Goal: Task Accomplishment & Management: Use online tool/utility

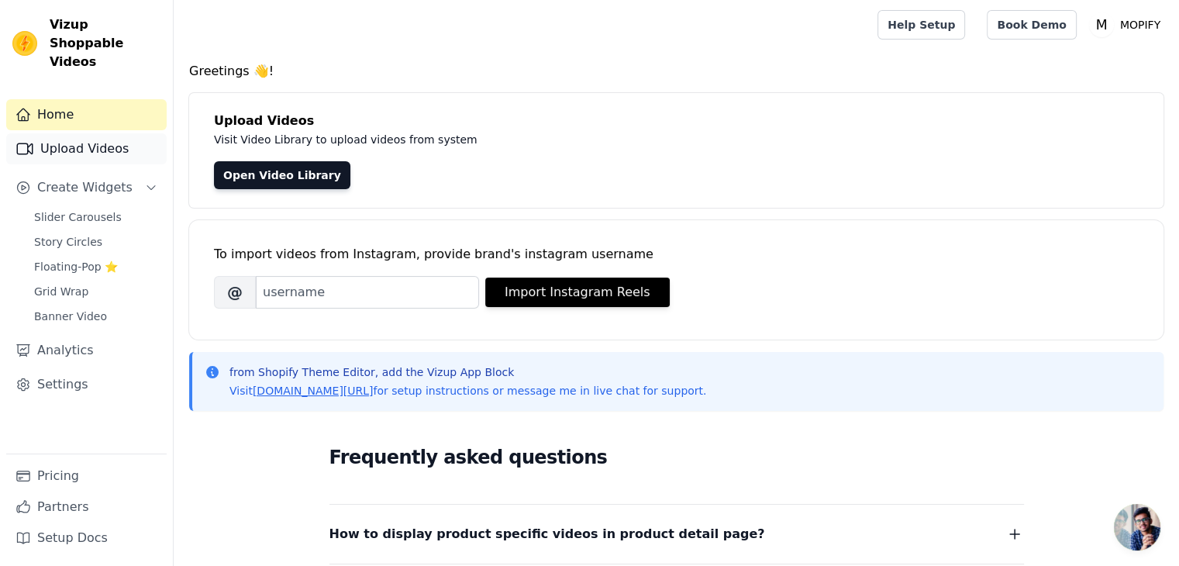
click at [105, 133] on link "Upload Videos" at bounding box center [86, 148] width 161 height 31
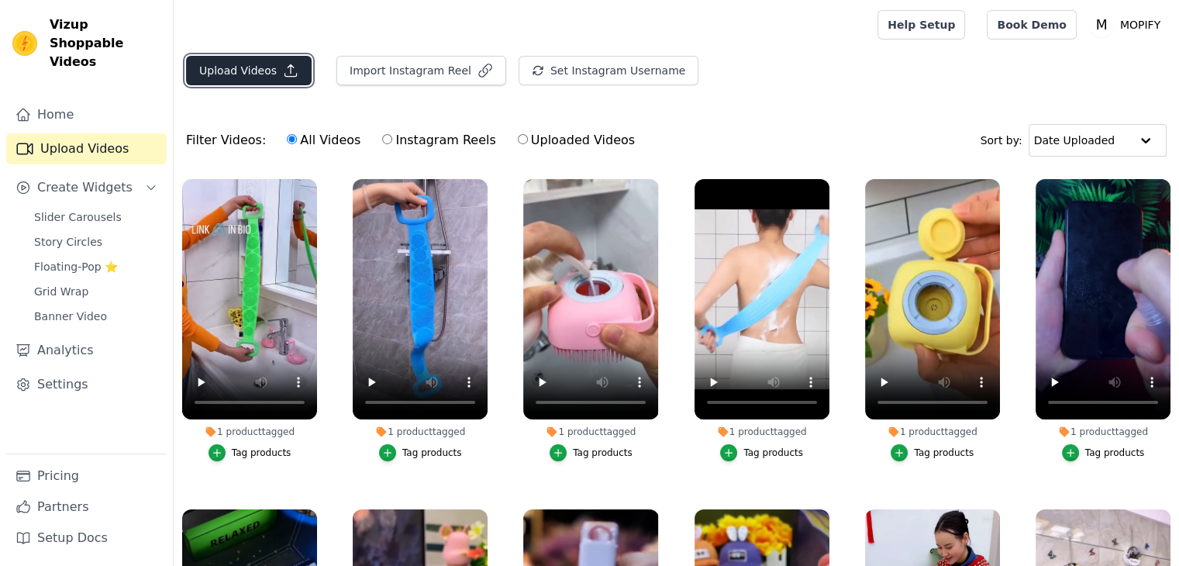
click at [288, 64] on icon "button" at bounding box center [291, 71] width 16 height 16
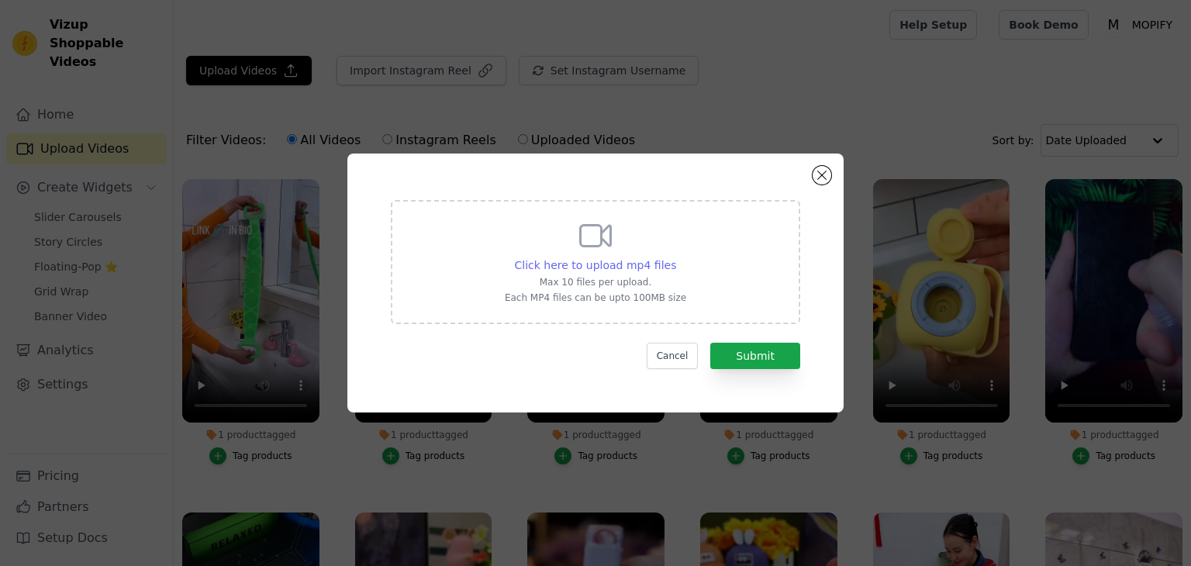
click at [619, 264] on span "Click here to upload mp4 files" at bounding box center [596, 265] width 162 height 12
click at [675, 257] on input "Click here to upload mp4 files Max 10 files per upload. Each MP4 files can be u…" at bounding box center [675, 257] width 1 height 1
type input "C:\fakepath\AQNXOKIPkNgYF0Or6n5evJNogCKiyZ2nWLWYOA0hgpxh2XLwmiHubALHvPKL5NusPJ7…"
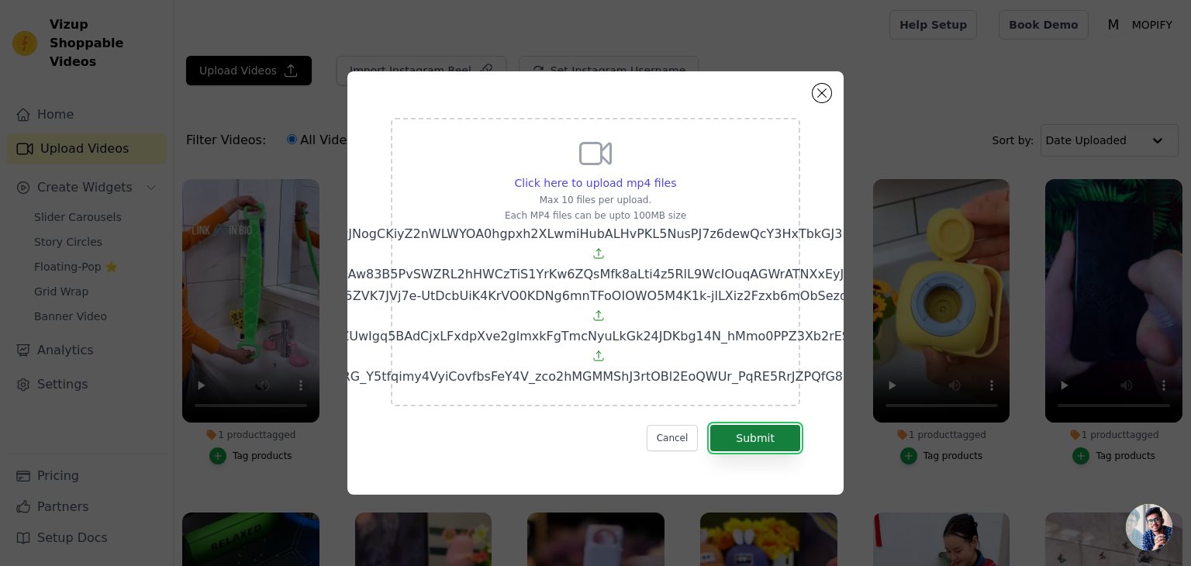
click at [777, 451] on button "Submit" at bounding box center [755, 438] width 90 height 26
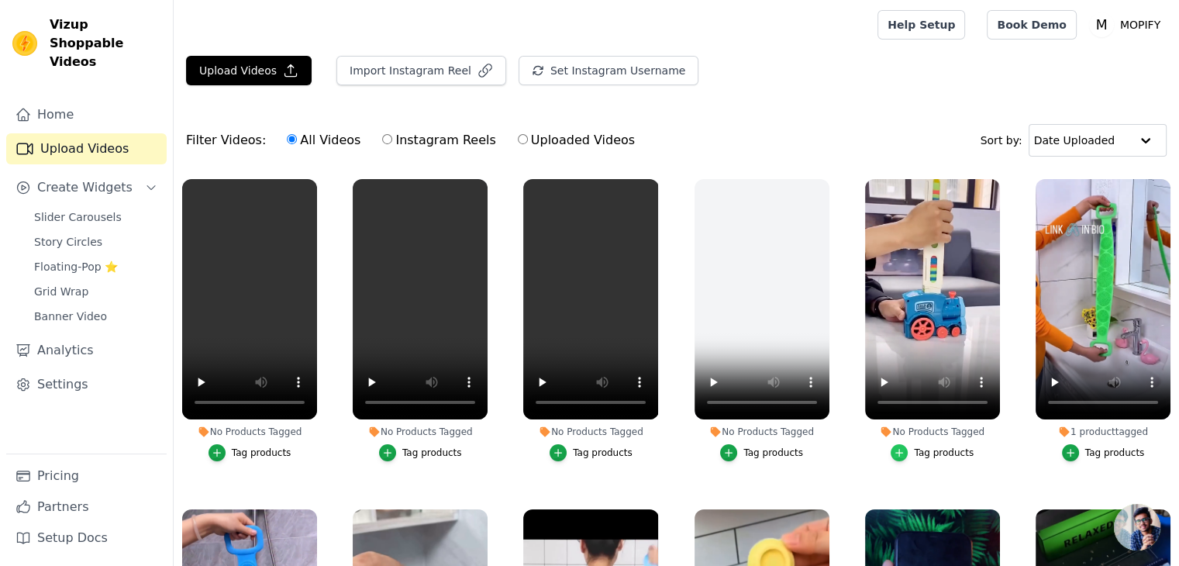
click at [902, 454] on icon "button" at bounding box center [899, 452] width 11 height 11
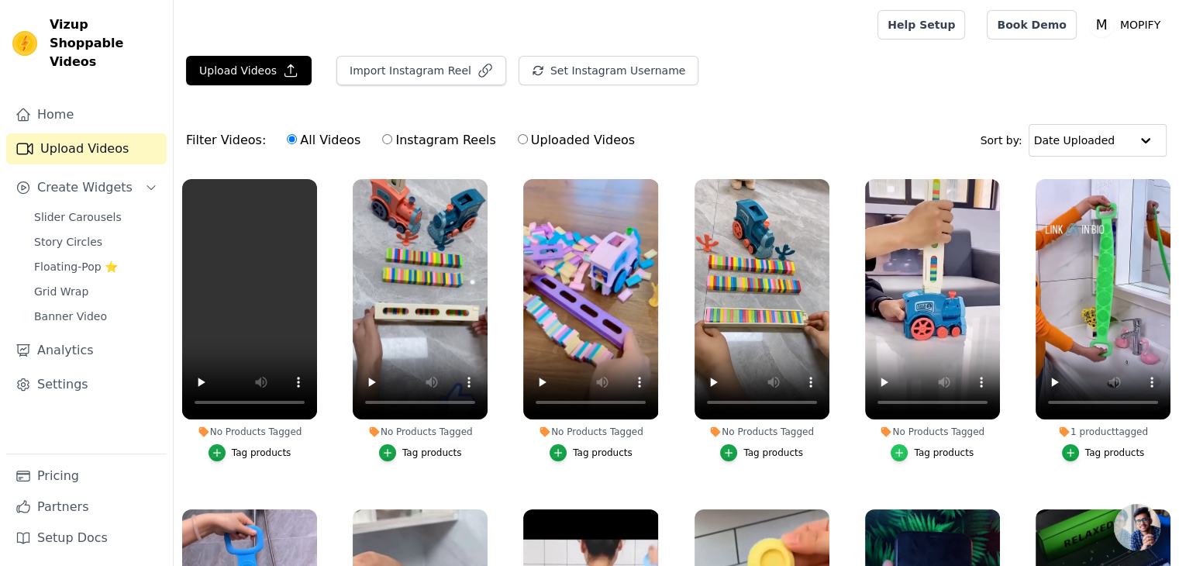
click at [898, 452] on icon "button" at bounding box center [899, 452] width 11 height 11
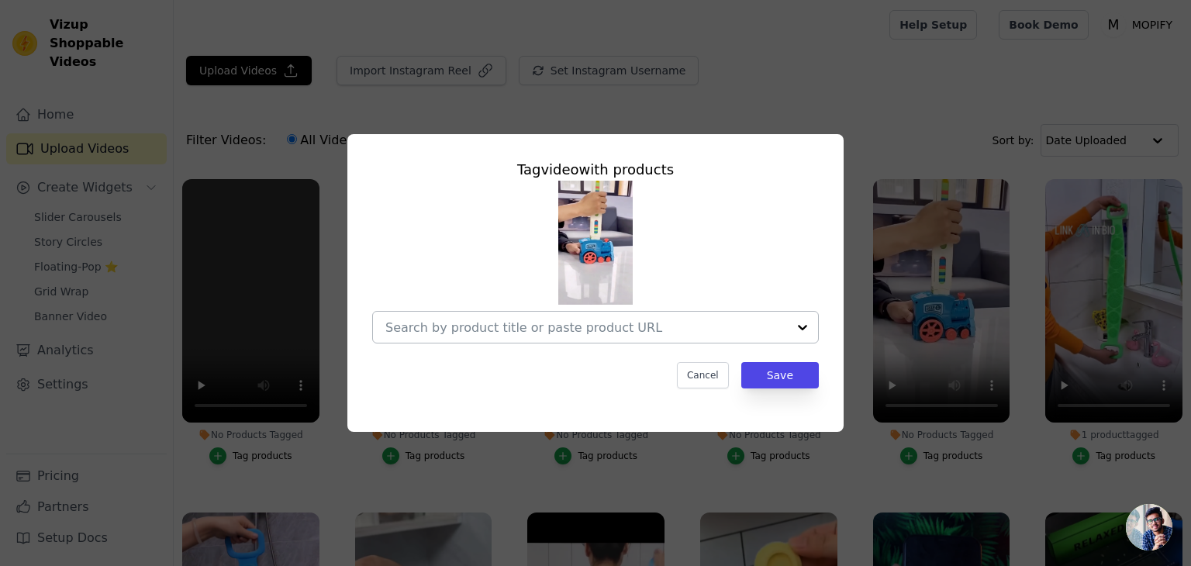
click at [475, 328] on input "No Products Tagged Tag video with products Cancel Save Tag products" at bounding box center [586, 327] width 402 height 15
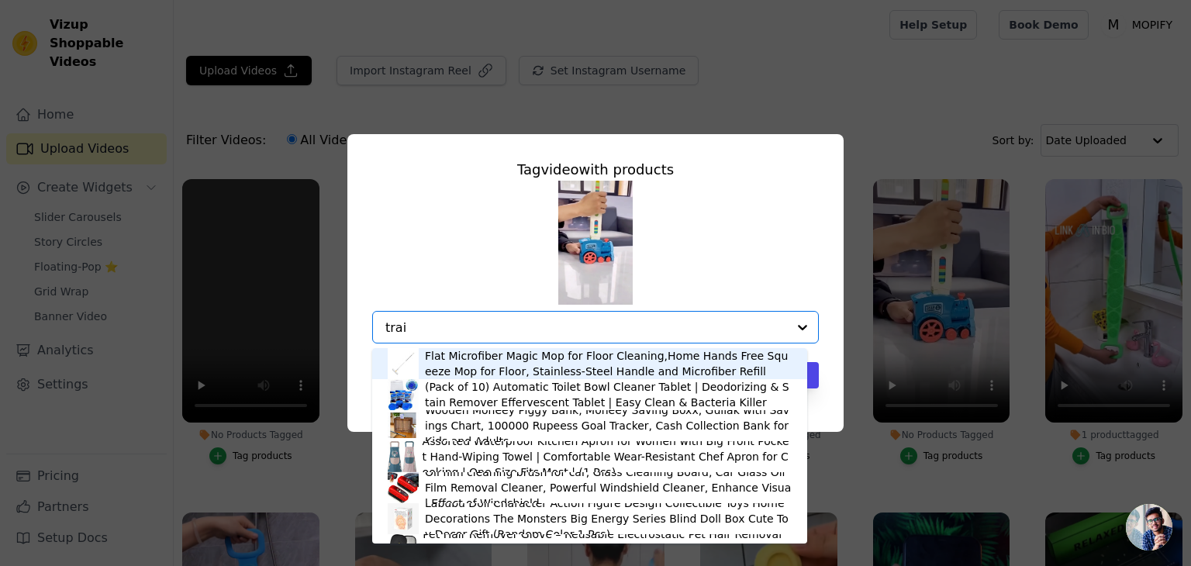
type input "train"
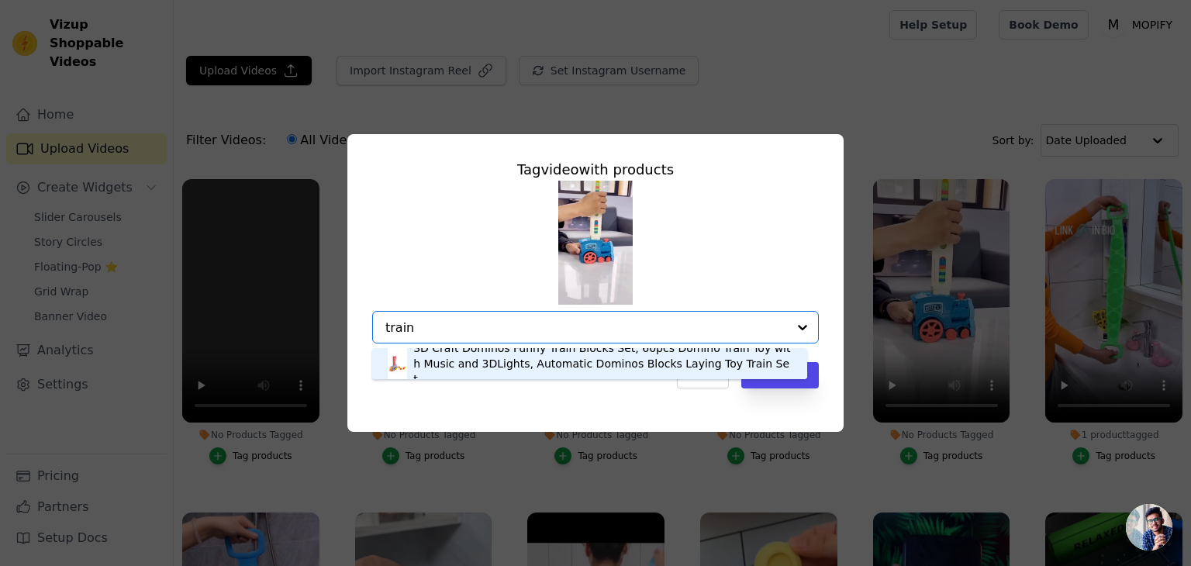
drag, startPoint x: 459, startPoint y: 328, endPoint x: 341, endPoint y: 319, distance: 118.2
click at [341, 319] on div "Tag video with products 3D Craft Dominos Funny Train Blocks Set, 60pcs Domino T…" at bounding box center [595, 282] width 1141 height 347
click at [438, 362] on div "3D Craft Dominos Funny Train Blocks Set, 60pcs Domino Train Toy with Music and …" at bounding box center [602, 363] width 378 height 47
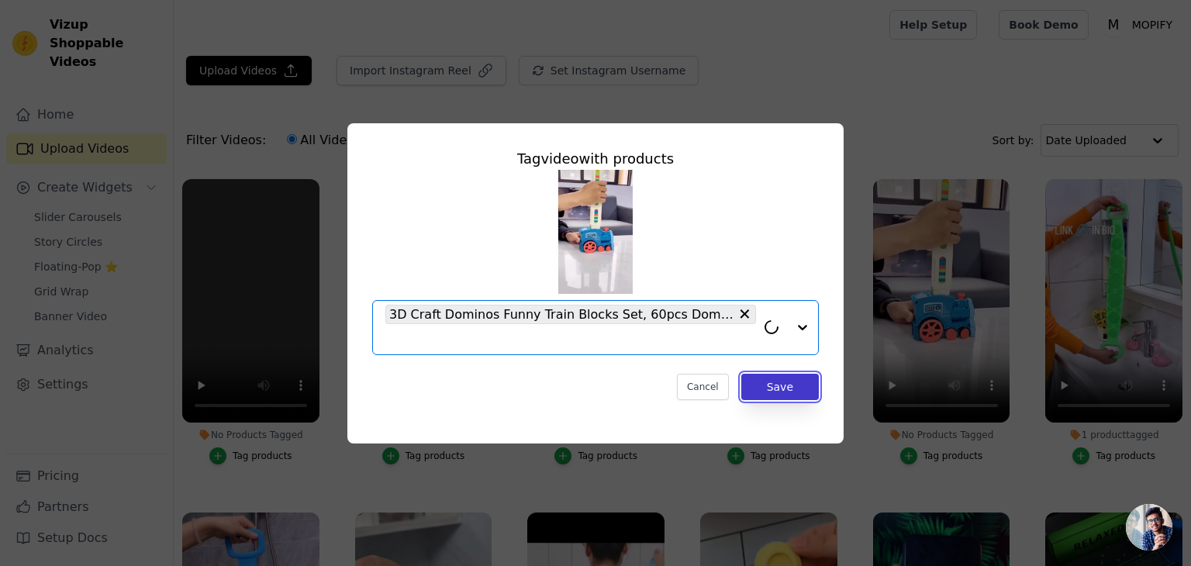
click at [800, 393] on button "Save" at bounding box center [780, 387] width 78 height 26
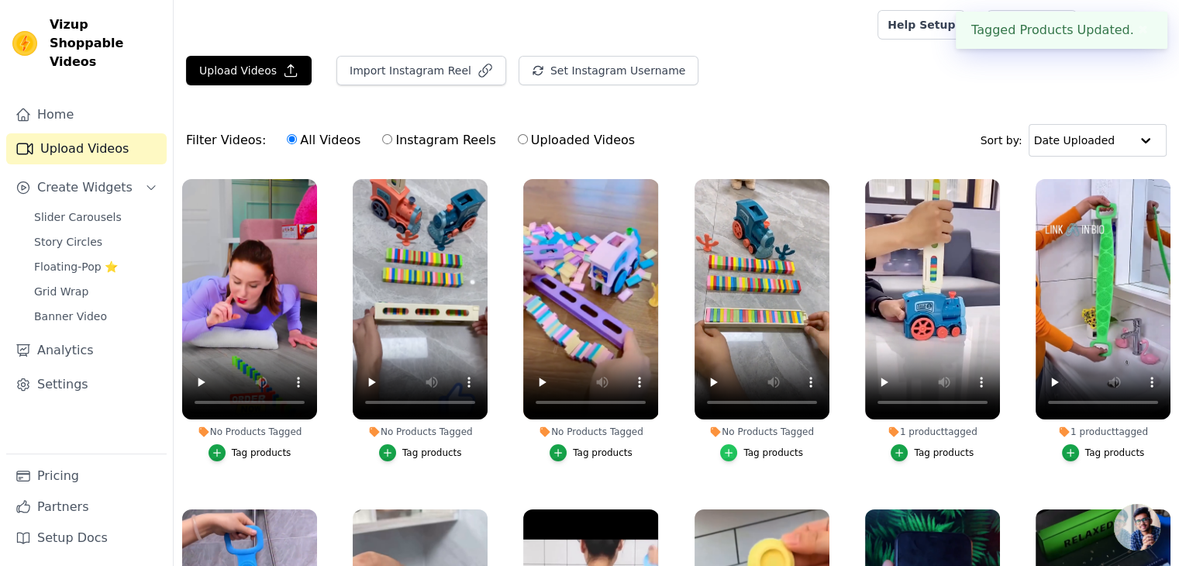
click at [729, 448] on icon "button" at bounding box center [728, 452] width 11 height 11
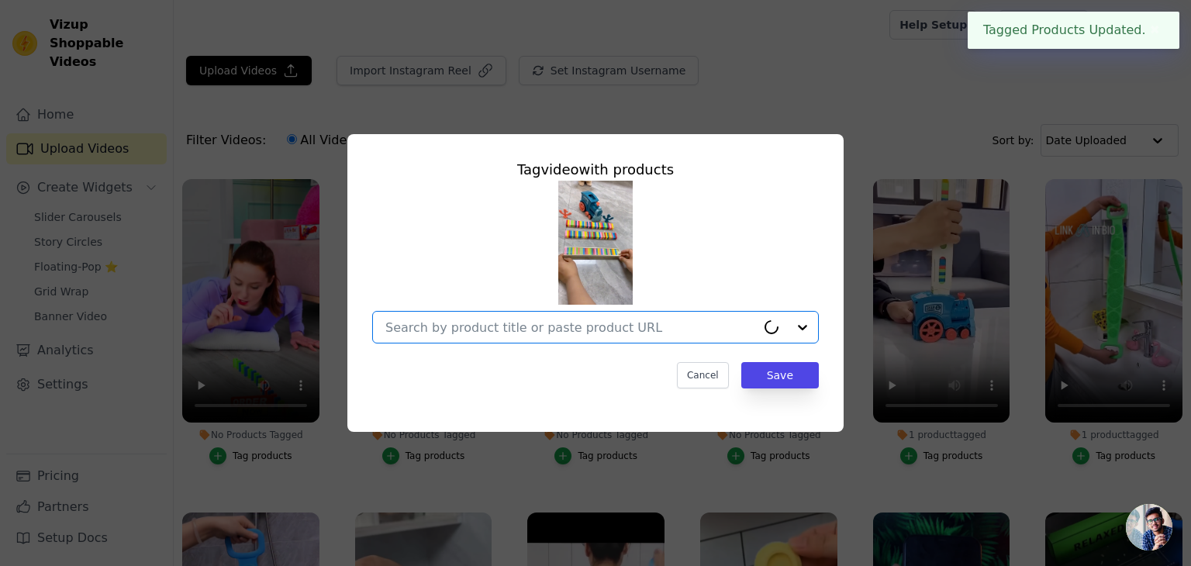
click at [547, 321] on input "No Products Tagged Tag video with products Option undefined, selected. Cancel S…" at bounding box center [570, 327] width 371 height 15
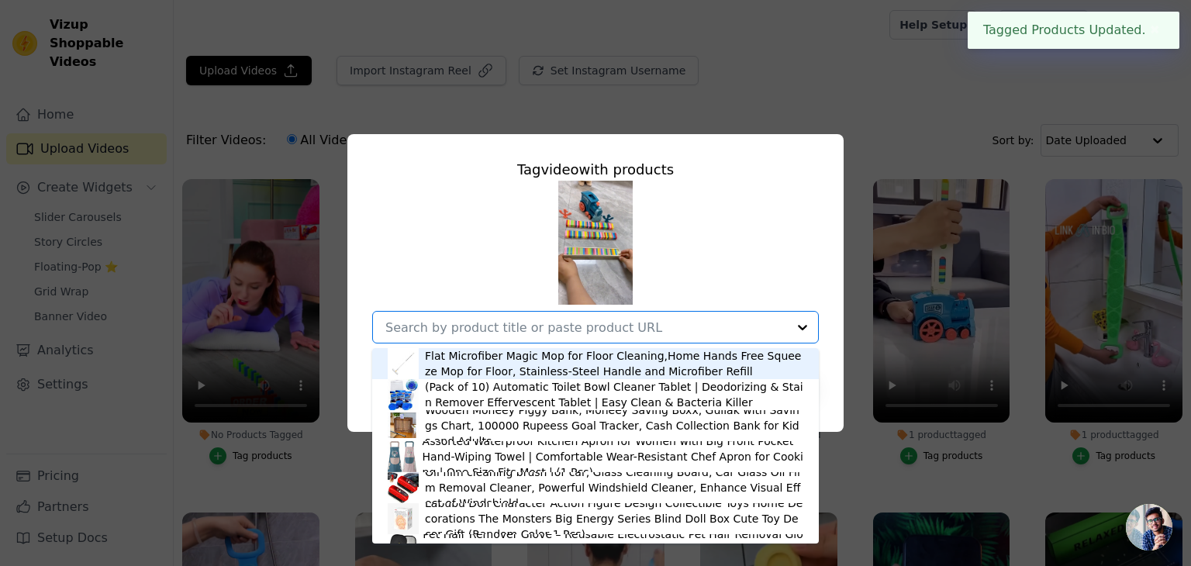
paste input "train"
type input "train"
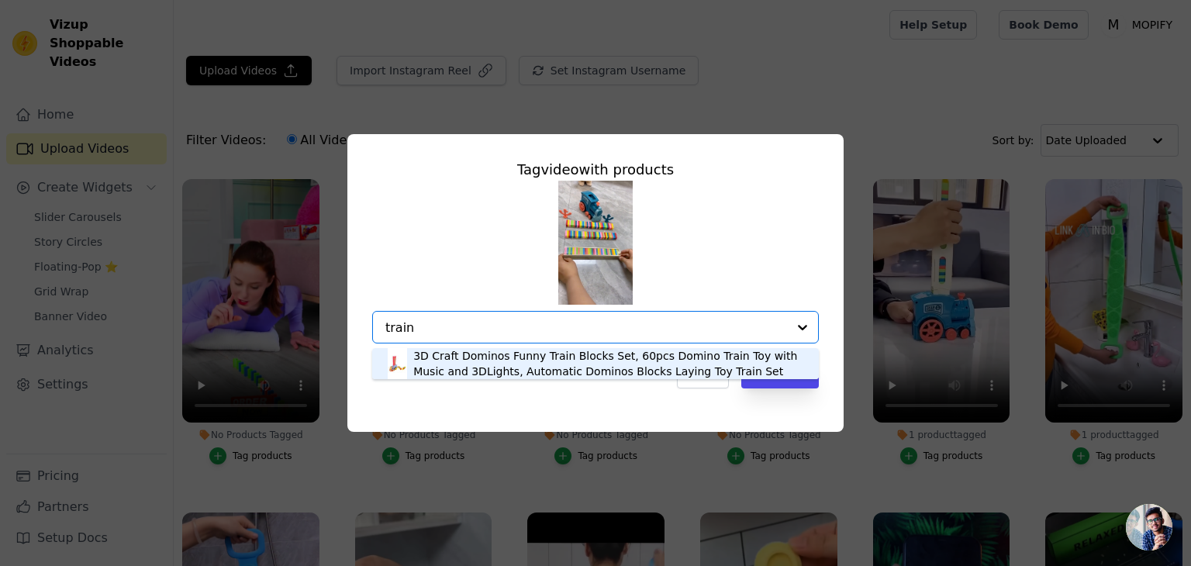
click at [539, 359] on div "3D Craft Dominos Funny Train Blocks Set, 60pcs Domino Train Toy with Music and …" at bounding box center [608, 363] width 390 height 31
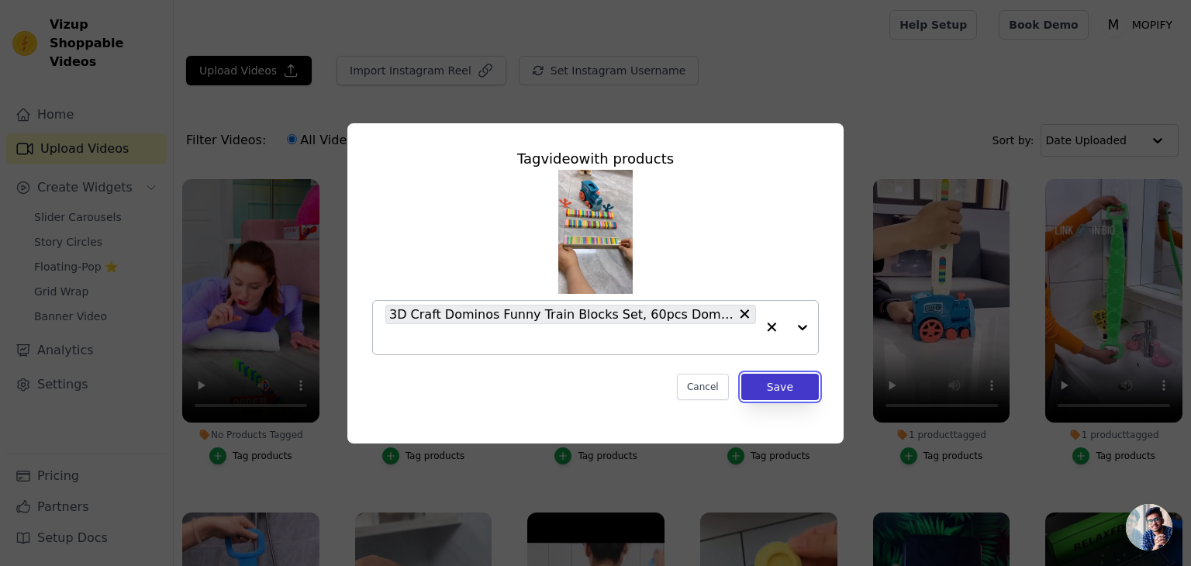
click at [779, 384] on button "Save" at bounding box center [780, 387] width 78 height 26
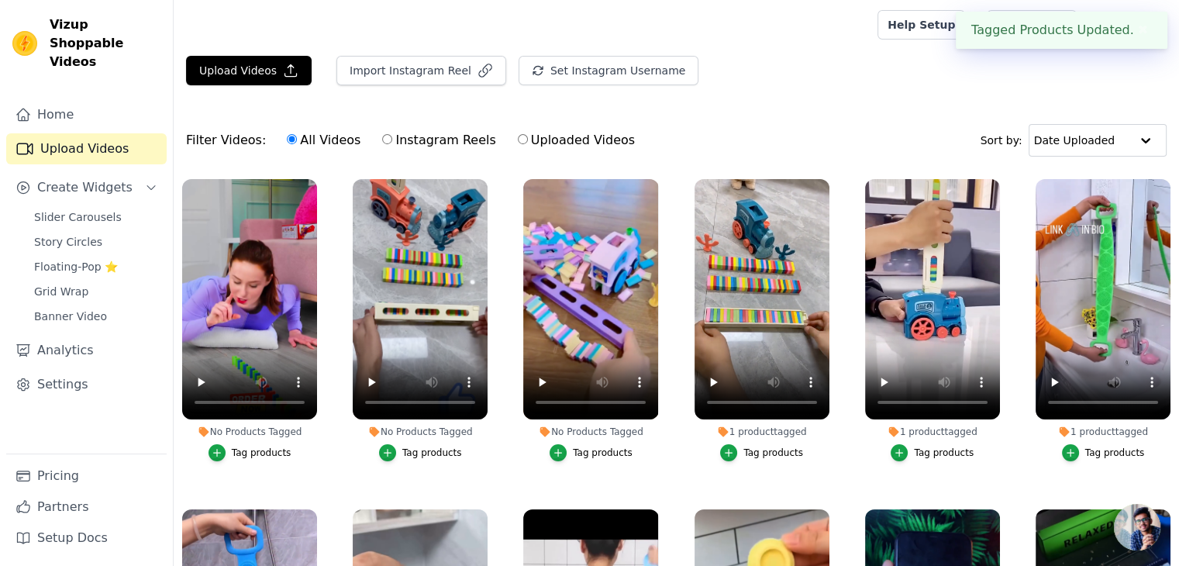
click at [568, 451] on button "Tag products" at bounding box center [591, 452] width 83 height 17
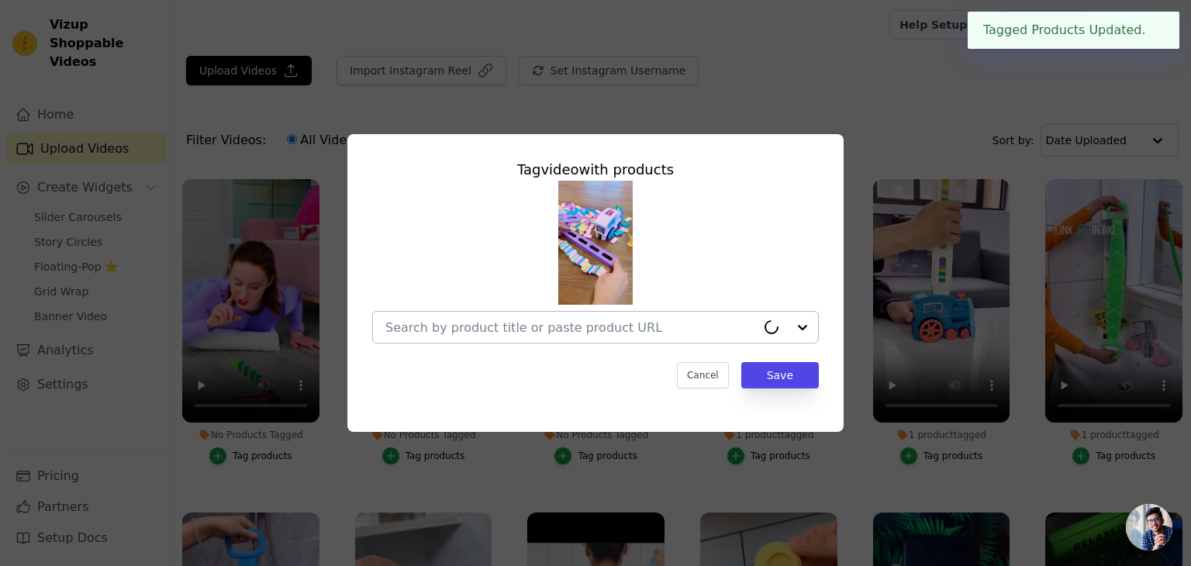
click at [521, 332] on input "No Products Tagged Tag video with products Cancel Save Tag products" at bounding box center [570, 327] width 371 height 15
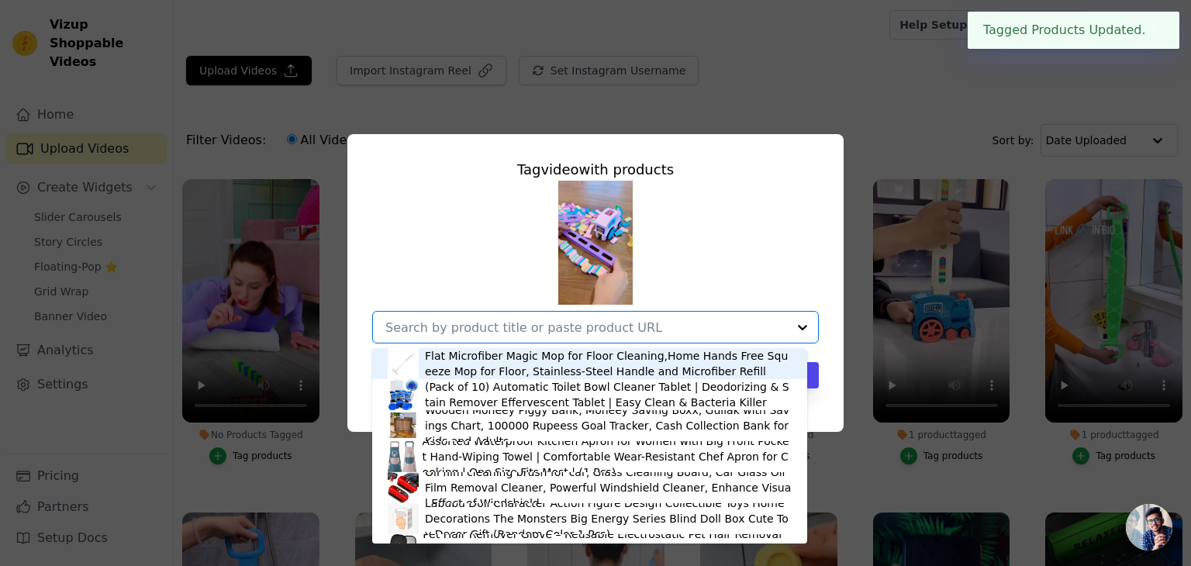
paste input "train"
type input "train"
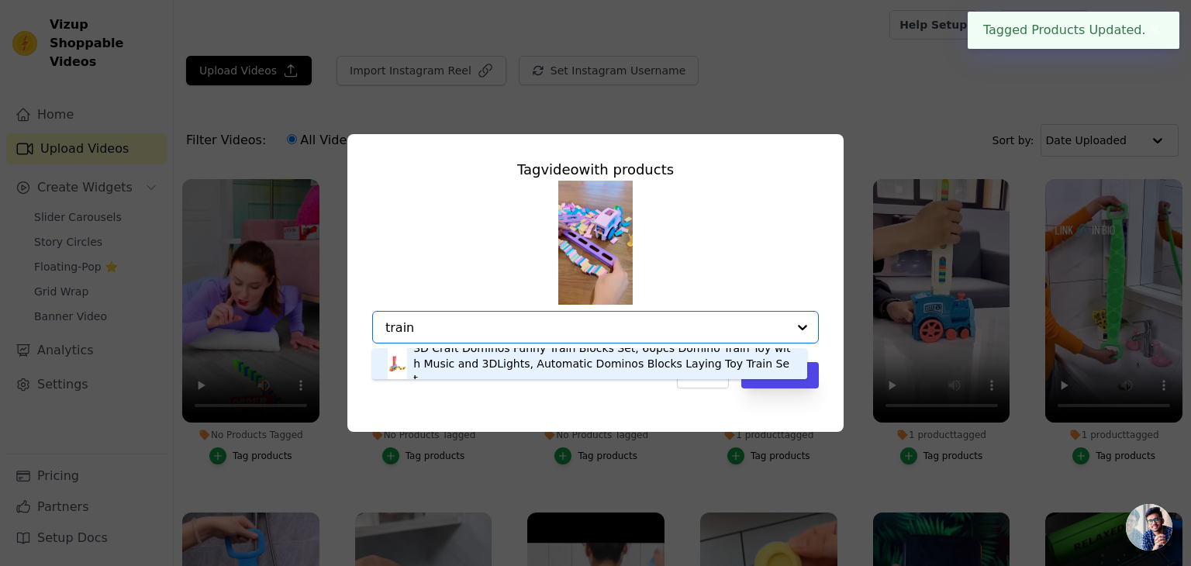
click at [499, 359] on div "3D Craft Dominos Funny Train Blocks Set, 60pcs Domino Train Toy with Music and …" at bounding box center [602, 363] width 378 height 47
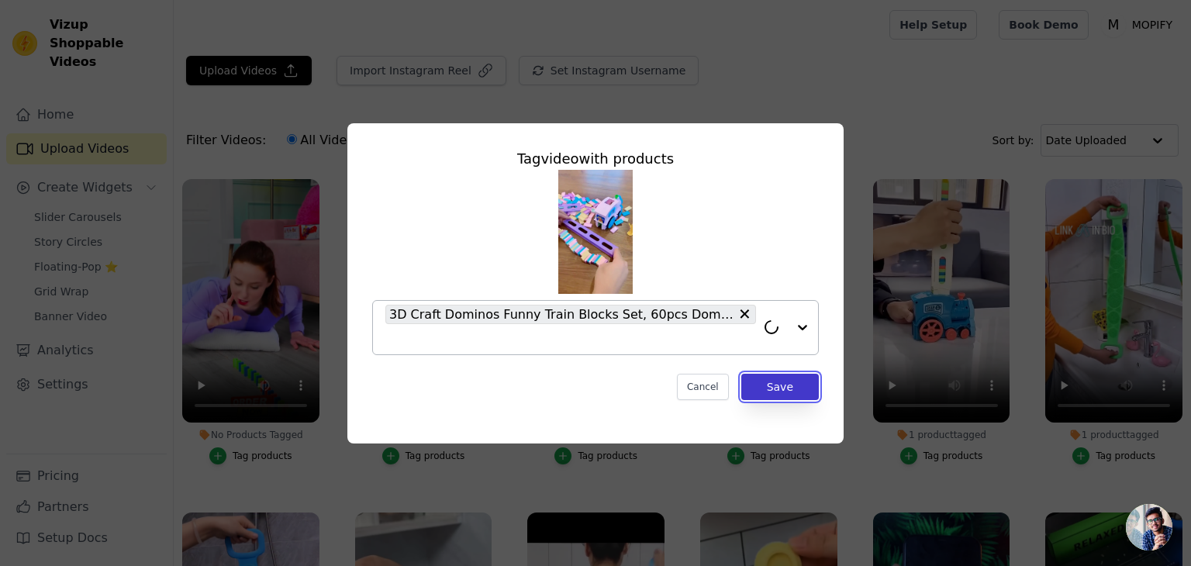
click at [785, 394] on button "Save" at bounding box center [780, 387] width 78 height 26
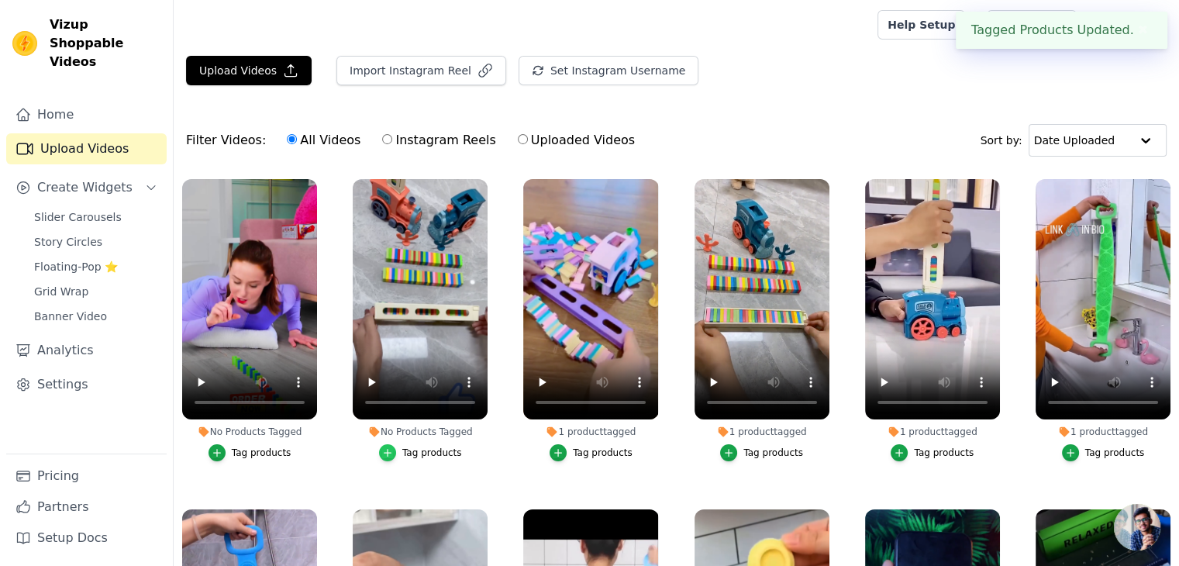
click at [392, 447] on icon "button" at bounding box center [387, 452] width 11 height 11
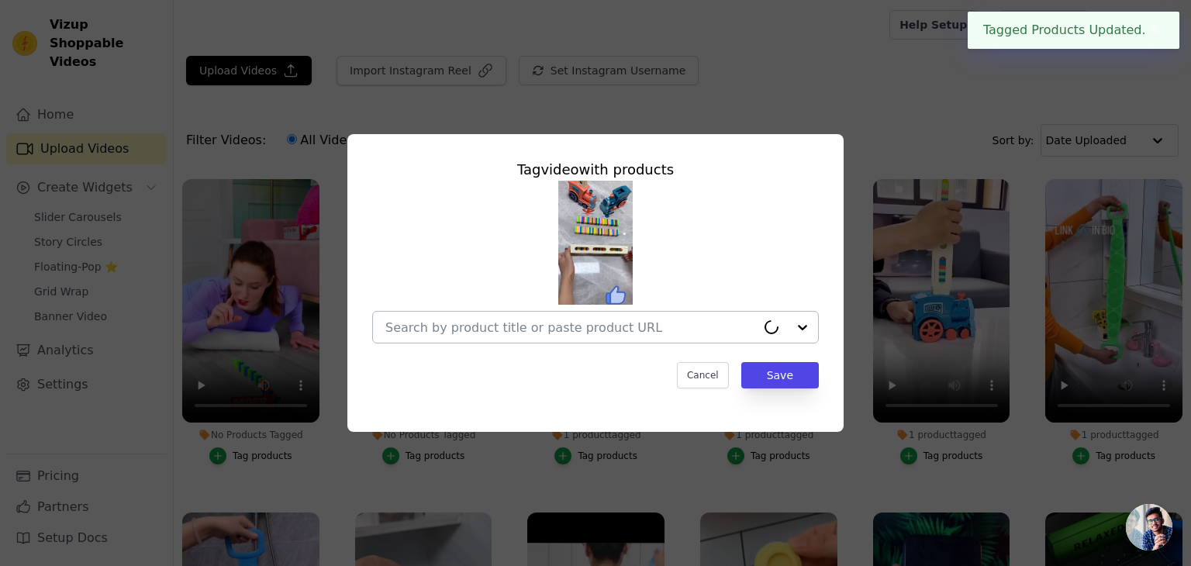
click at [429, 331] on input "No Products Tagged Tag video with products Cancel Save Tag products" at bounding box center [570, 327] width 371 height 15
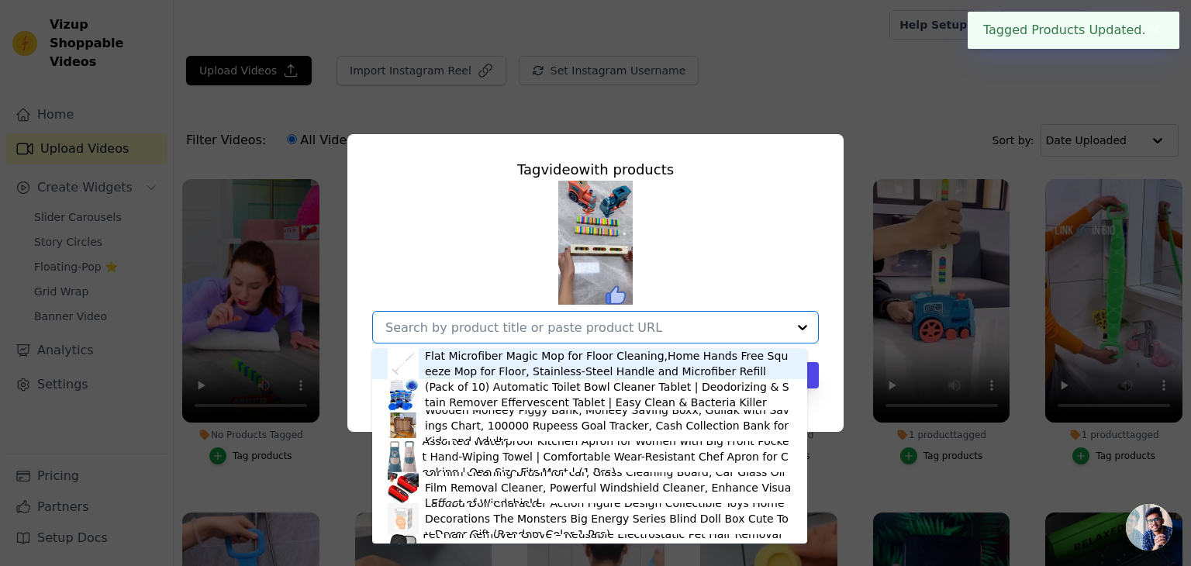
paste input "train"
type input "train"
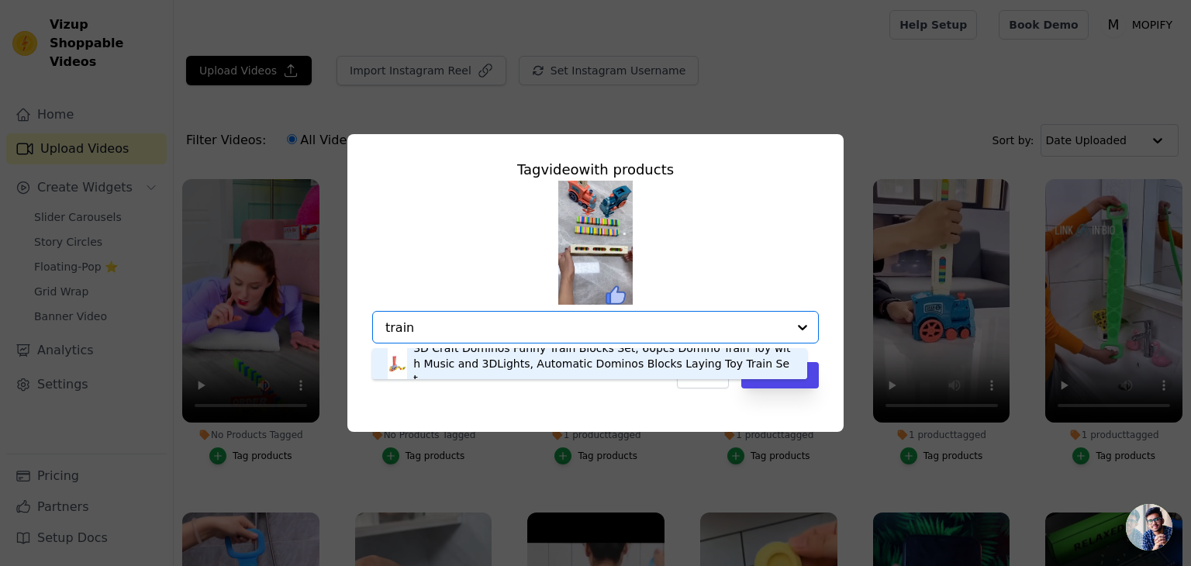
click at [448, 359] on div "3D Craft Dominos Funny Train Blocks Set, 60pcs Domino Train Toy with Music and …" at bounding box center [602, 363] width 378 height 47
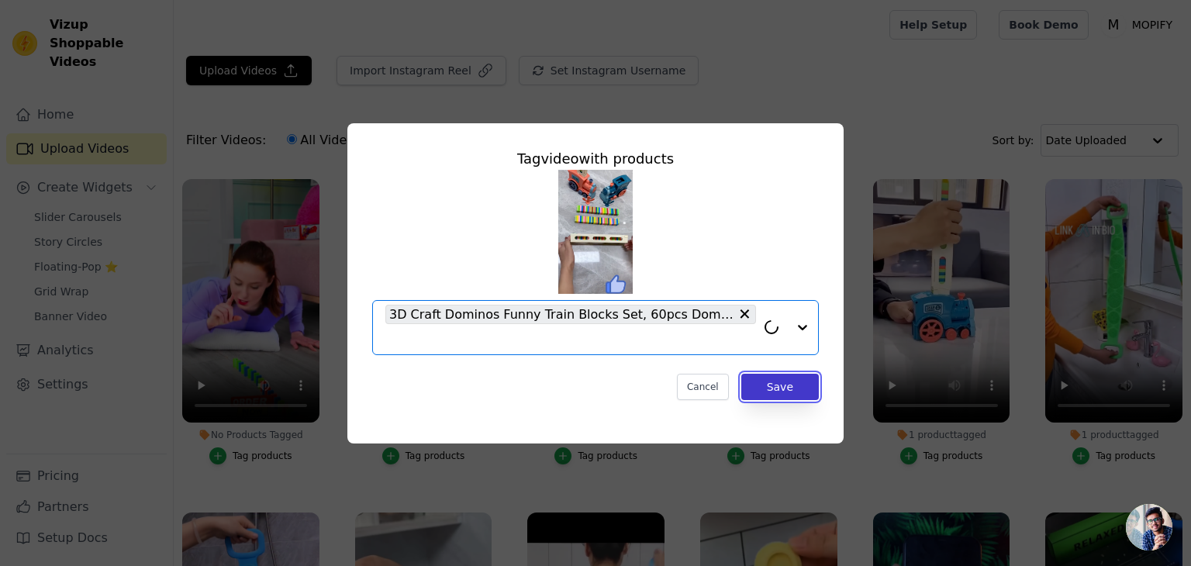
click at [753, 389] on button "Save" at bounding box center [780, 387] width 78 height 26
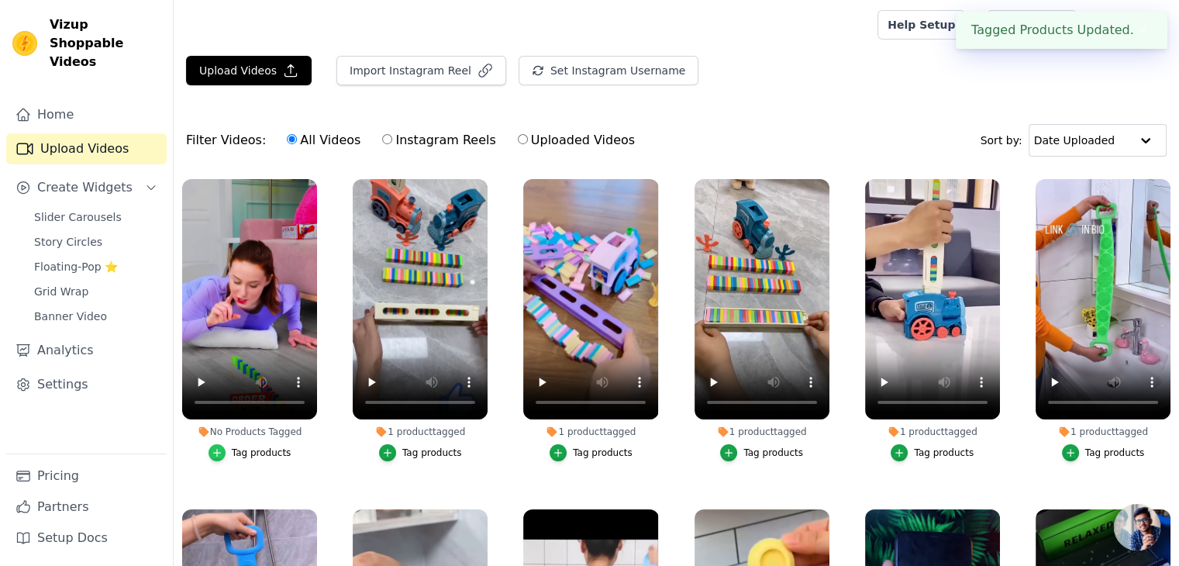
click at [223, 450] on icon "button" at bounding box center [217, 452] width 11 height 11
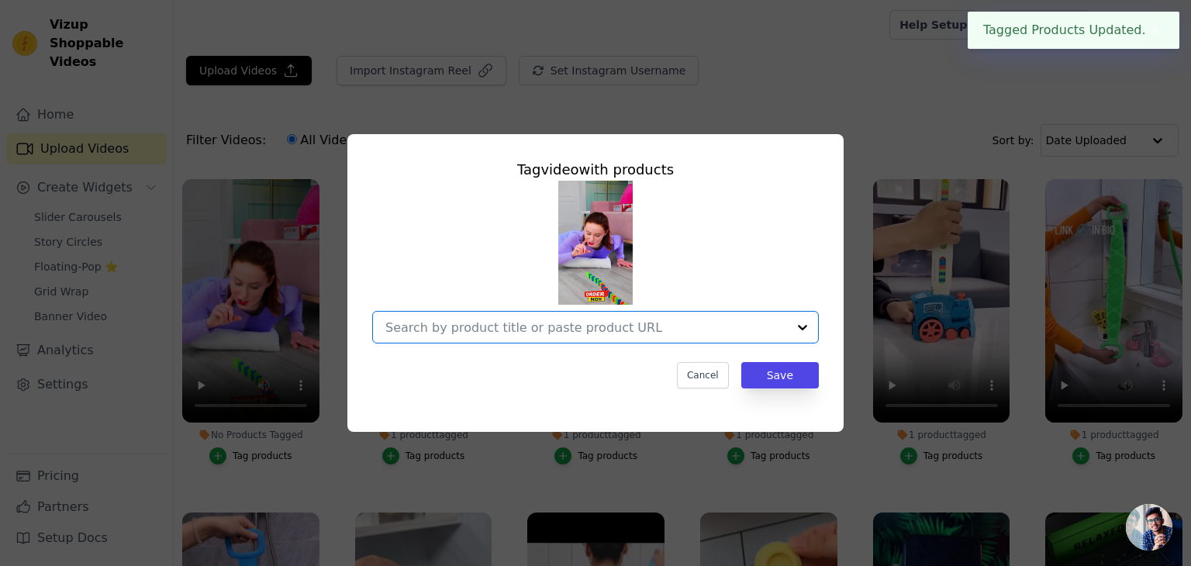
click at [402, 333] on input "No Products Tagged Tag video with products Option undefined, selected. Select i…" at bounding box center [586, 327] width 402 height 15
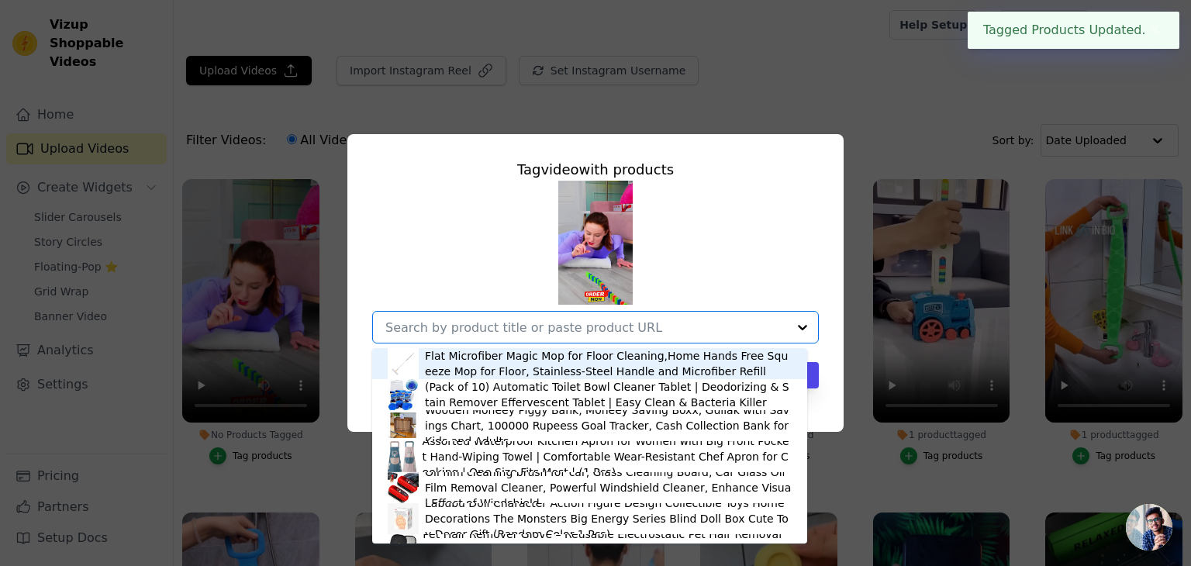
paste input "train"
type input "train"
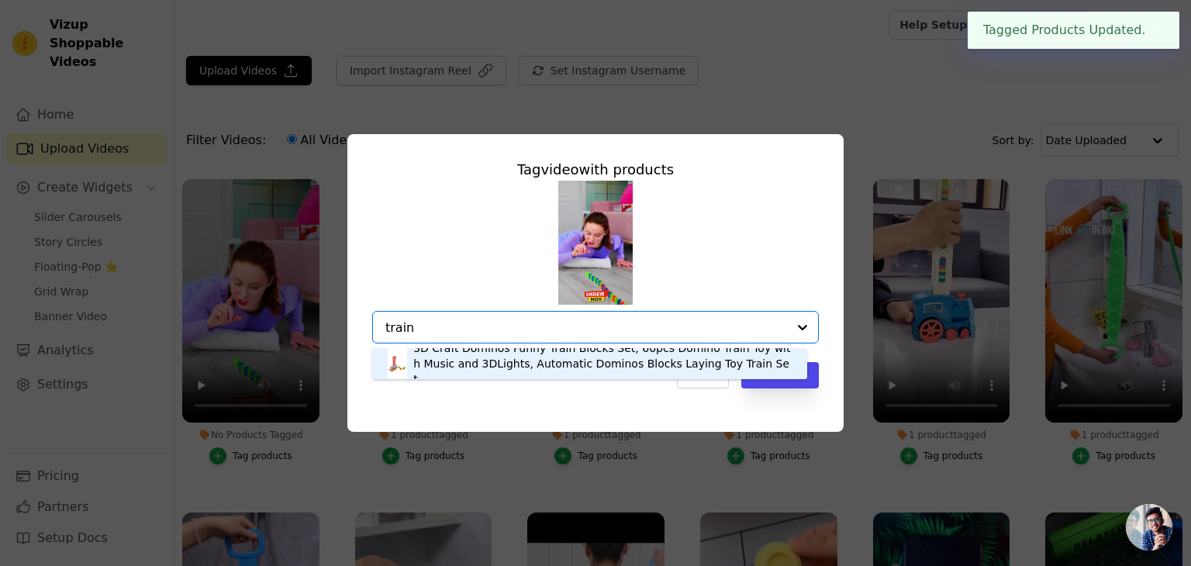
click at [431, 361] on div "3D Craft Dominos Funny Train Blocks Set, 60pcs Domino Train Toy with Music and …" at bounding box center [602, 363] width 378 height 47
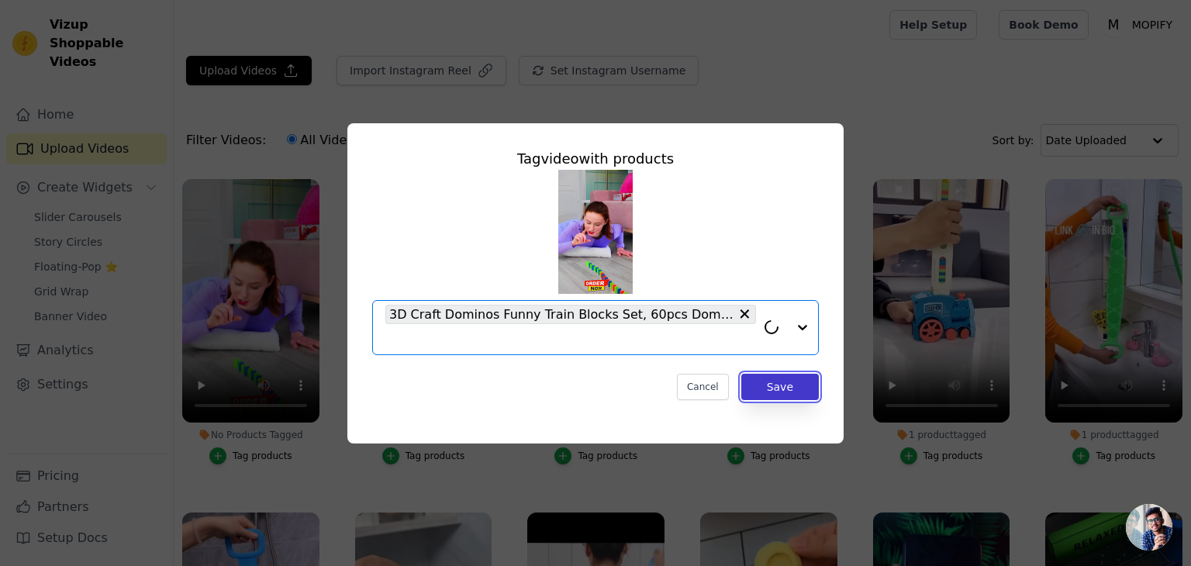
click at [797, 383] on button "Save" at bounding box center [780, 387] width 78 height 26
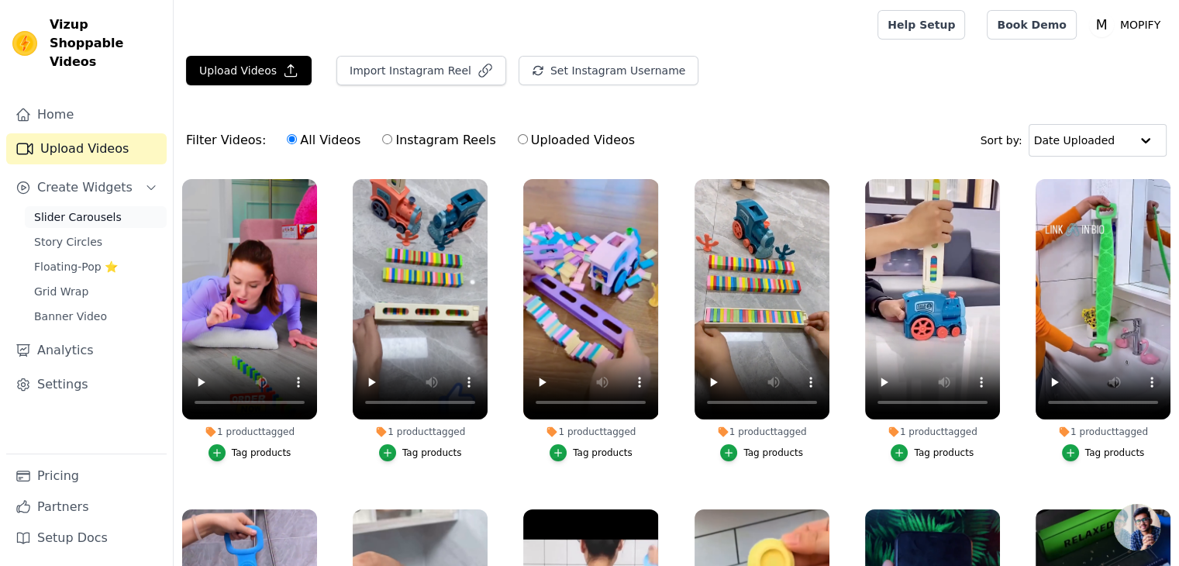
click at [83, 209] on span "Slider Carousels" at bounding box center [78, 217] width 88 height 16
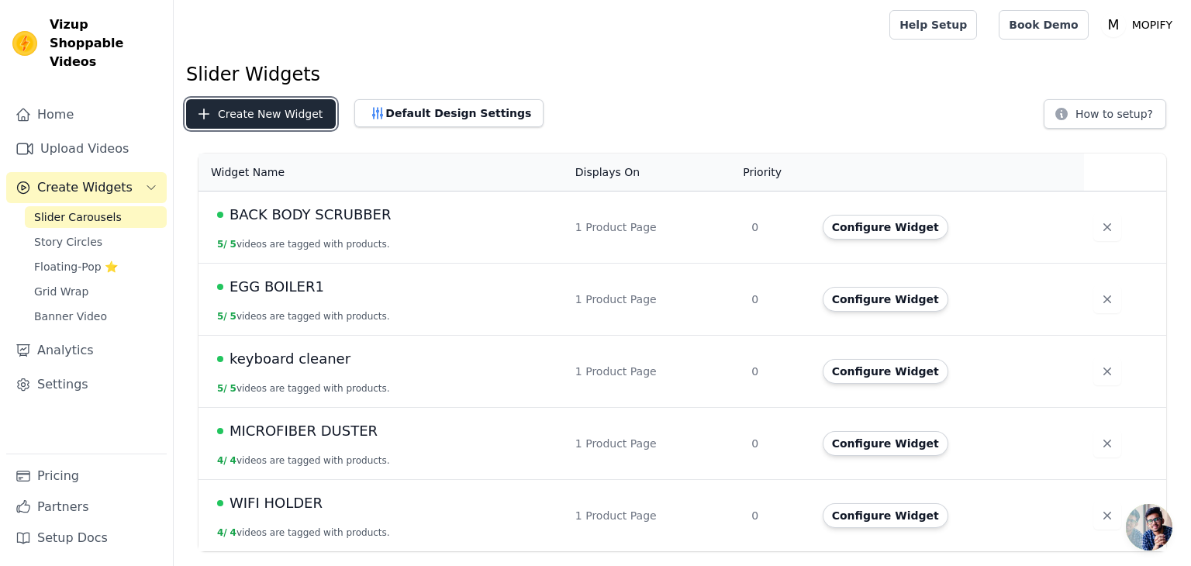
click at [245, 127] on button "Create New Widget" at bounding box center [261, 113] width 150 height 29
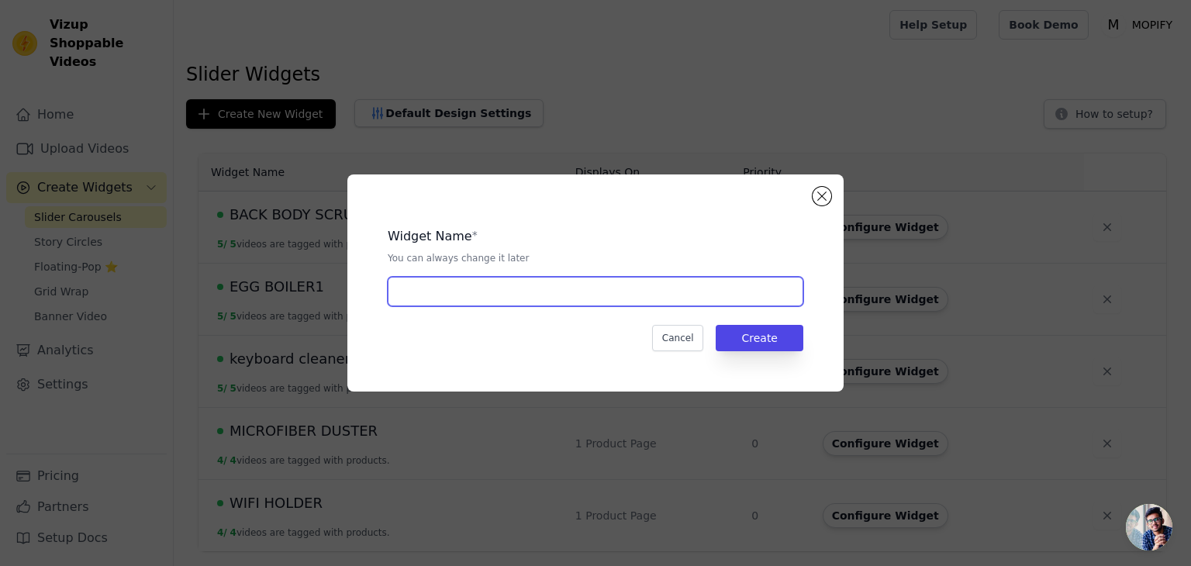
click at [437, 292] on input "text" at bounding box center [596, 291] width 416 height 29
type input "Train toy dominos"
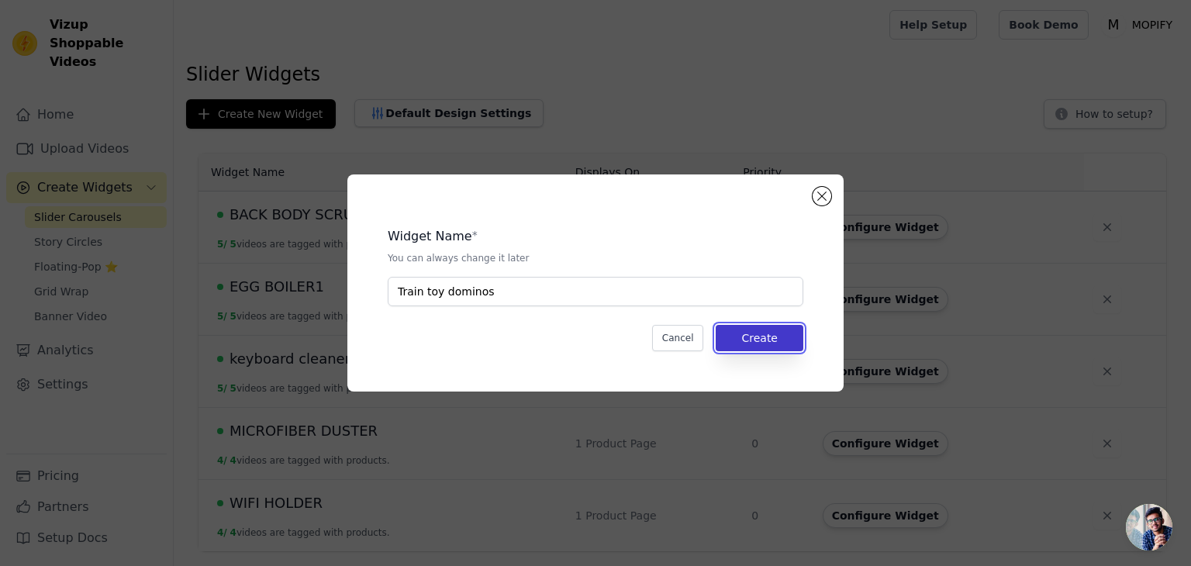
click at [767, 333] on button "Create" at bounding box center [760, 338] width 88 height 26
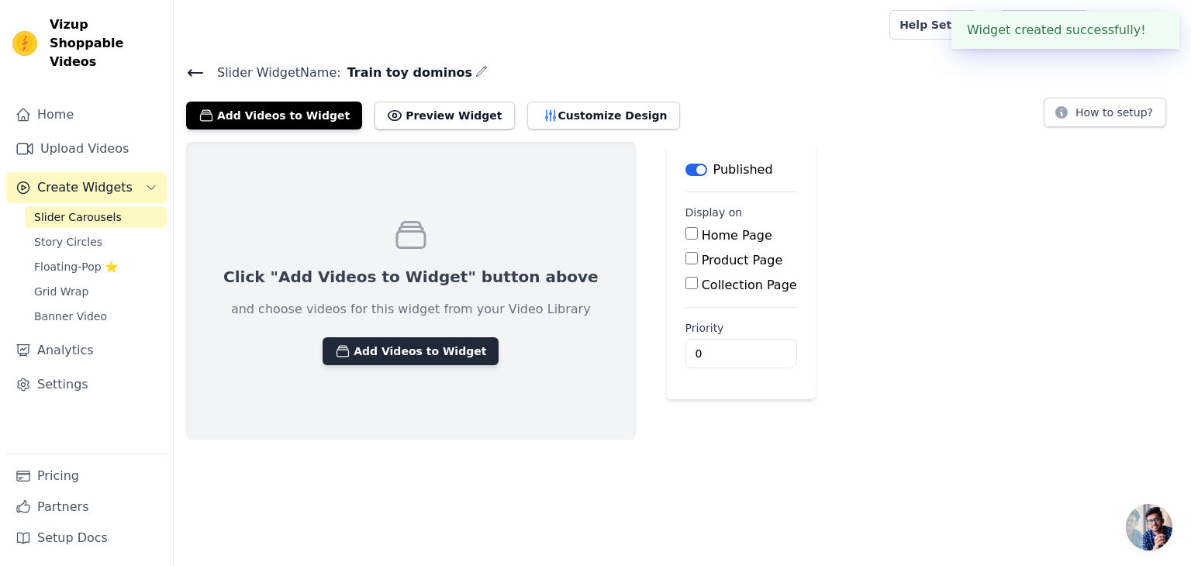
click at [430, 347] on button "Add Videos to Widget" at bounding box center [411, 351] width 176 height 28
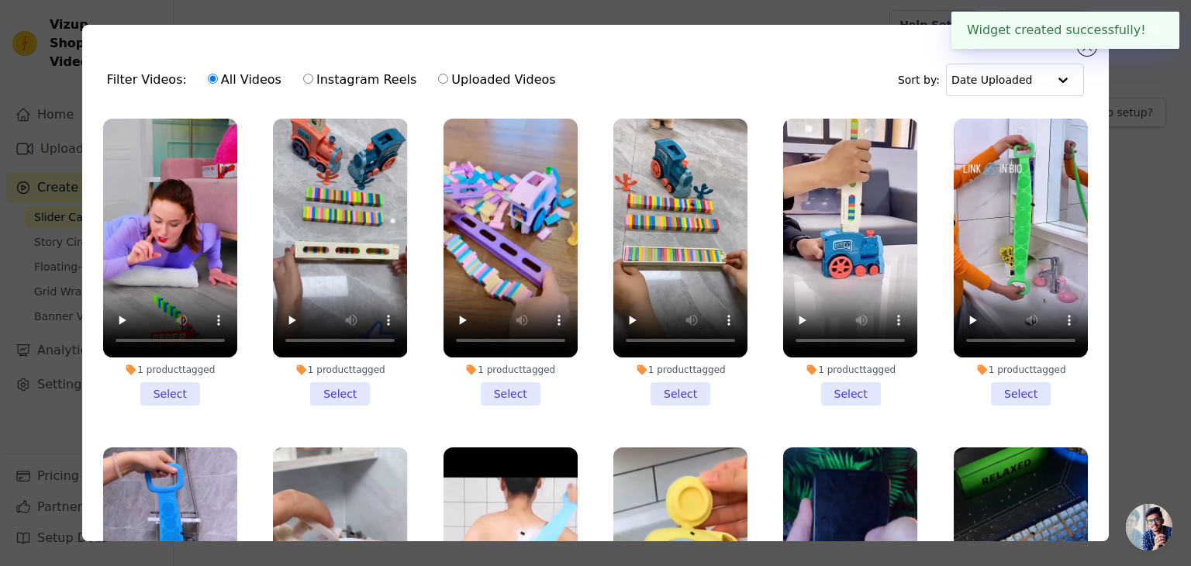
click at [173, 389] on li "1 product tagged Select" at bounding box center [170, 262] width 134 height 287
click at [0, 0] on input "1 product tagged Select" at bounding box center [0, 0] width 0 height 0
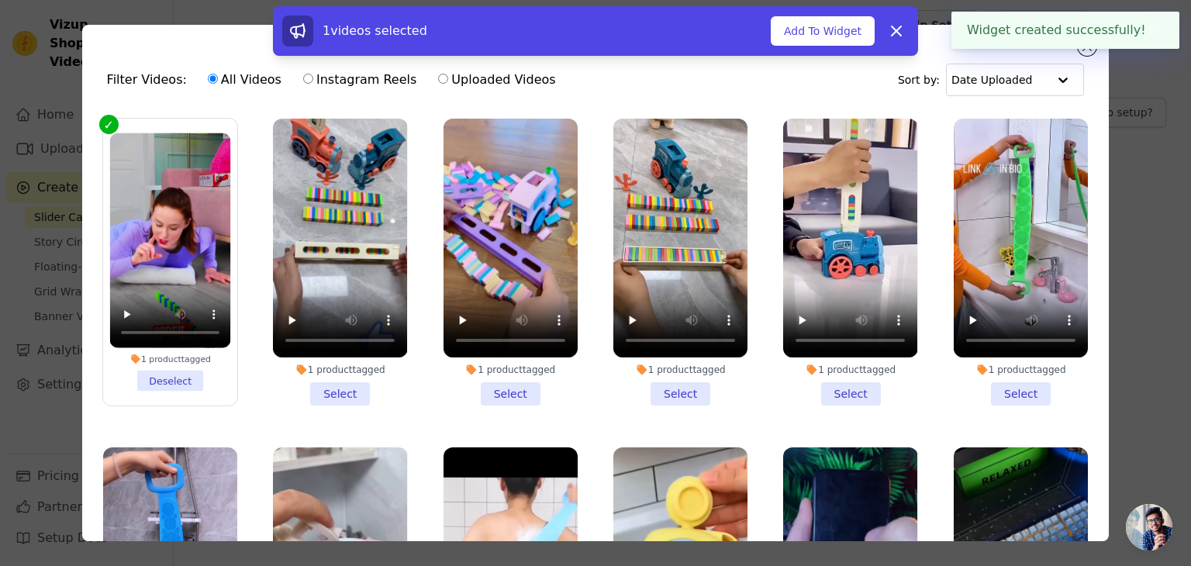
click at [329, 384] on li "1 product tagged Select" at bounding box center [340, 262] width 134 height 287
click at [0, 0] on input "1 product tagged Select" at bounding box center [0, 0] width 0 height 0
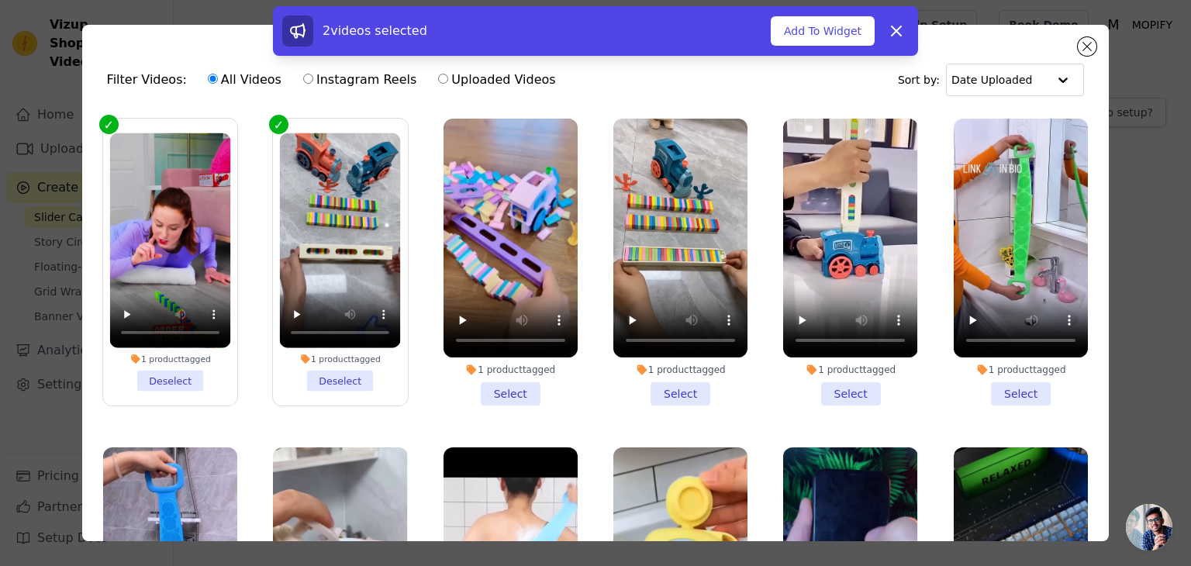
click at [506, 389] on li "1 product tagged Select" at bounding box center [511, 262] width 134 height 287
click at [0, 0] on input "1 product tagged Select" at bounding box center [0, 0] width 0 height 0
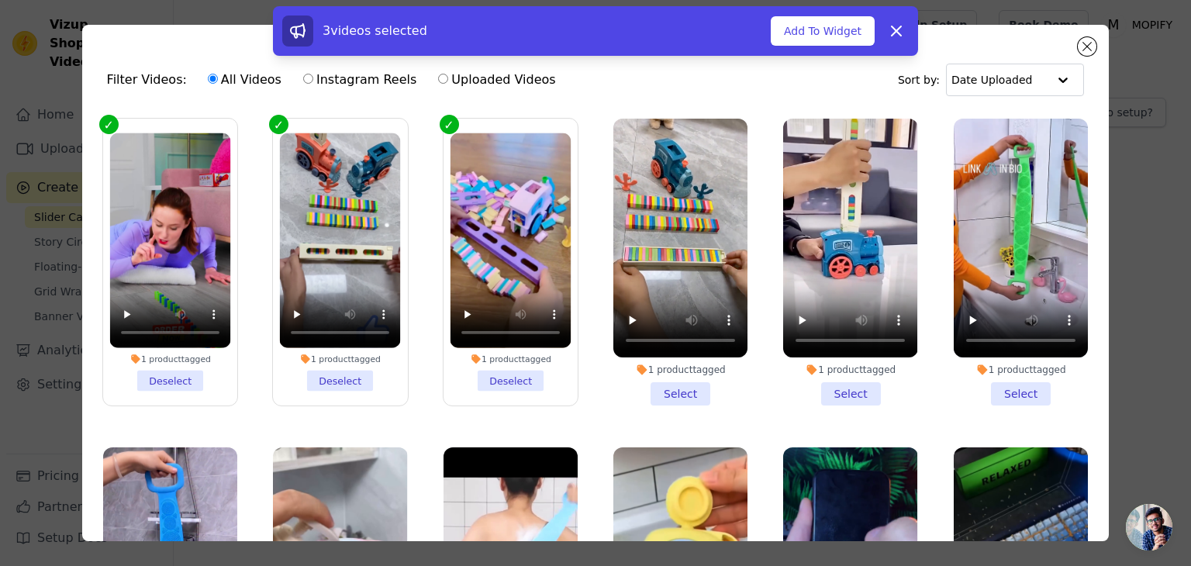
click at [676, 381] on li "1 product tagged Select" at bounding box center [680, 262] width 134 height 287
click at [0, 0] on input "1 product tagged Select" at bounding box center [0, 0] width 0 height 0
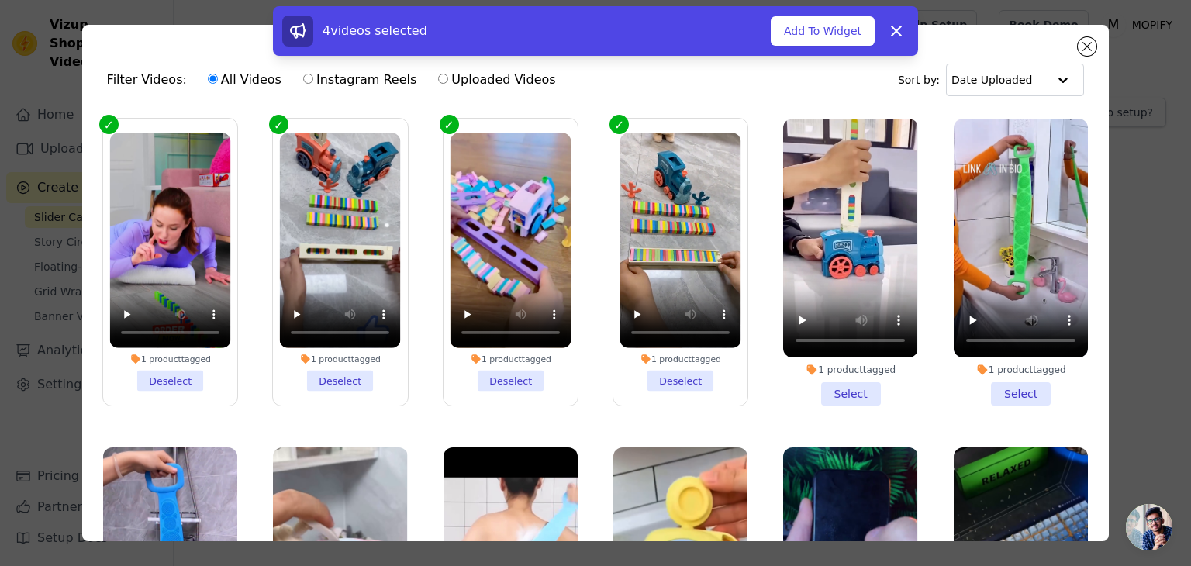
click at [853, 394] on li "1 product tagged Select" at bounding box center [850, 262] width 134 height 287
click at [0, 0] on input "1 product tagged Select" at bounding box center [0, 0] width 0 height 0
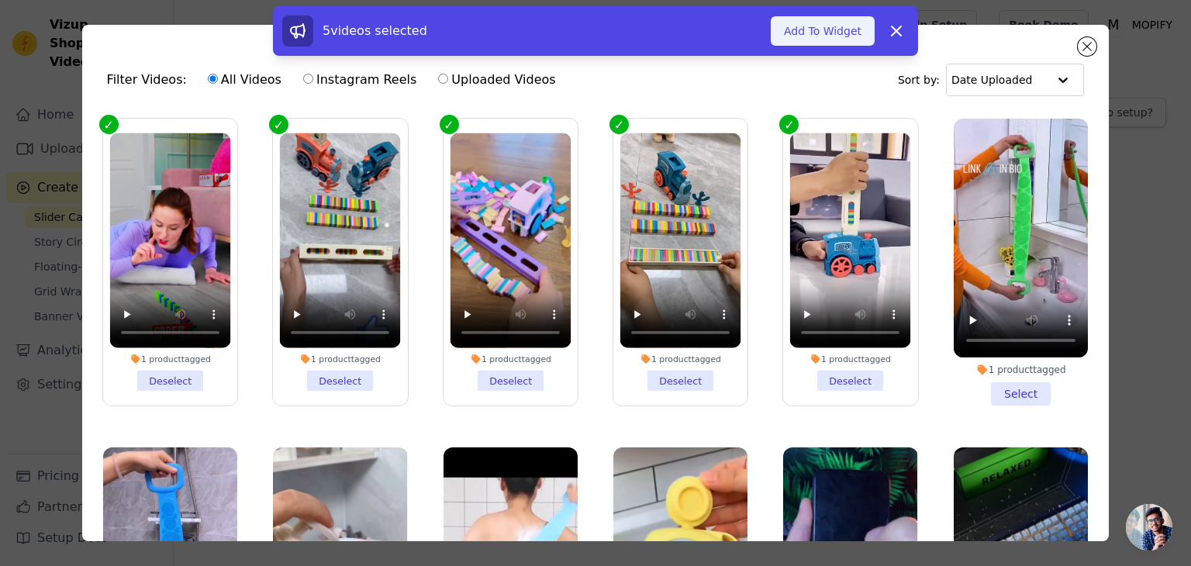
click at [836, 31] on button "Add To Widget" at bounding box center [823, 30] width 104 height 29
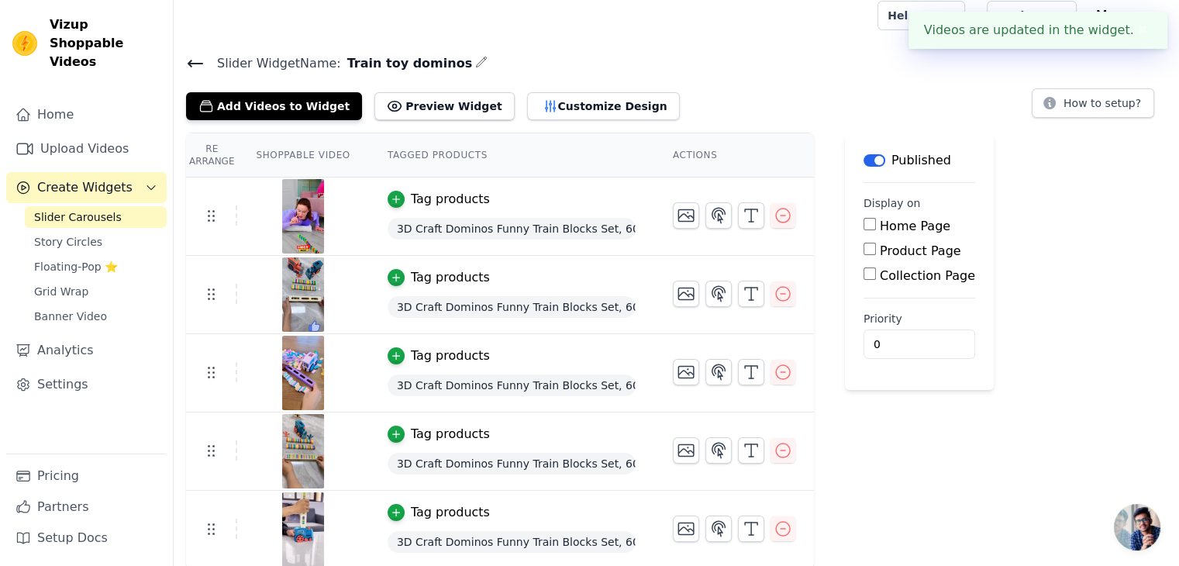
scroll to position [10, 0]
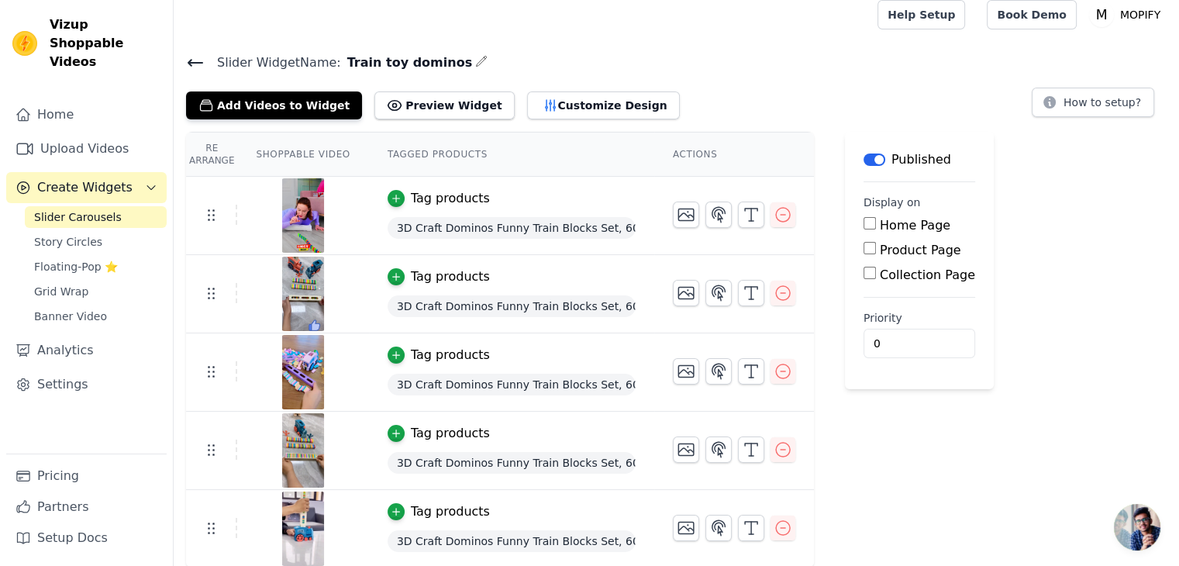
click at [864, 246] on input "Product Page" at bounding box center [870, 248] width 12 height 12
checkbox input "true"
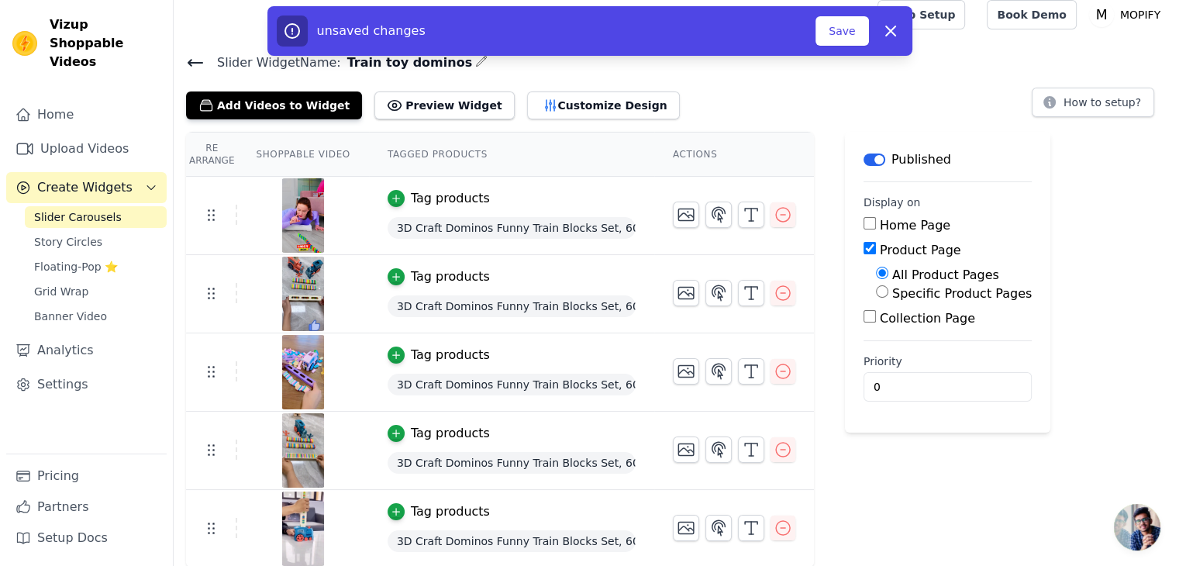
click at [876, 289] on input "Specific Product Pages" at bounding box center [882, 291] width 12 height 12
radio input "true"
click at [876, 323] on button "Select Products" at bounding box center [928, 329] width 104 height 26
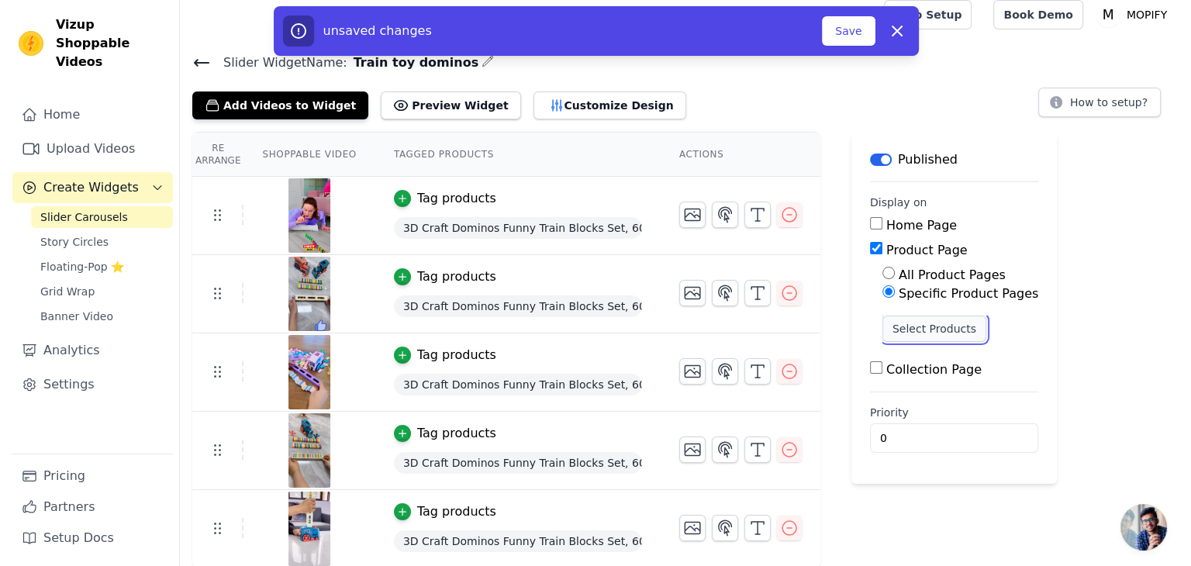
scroll to position [0, 0]
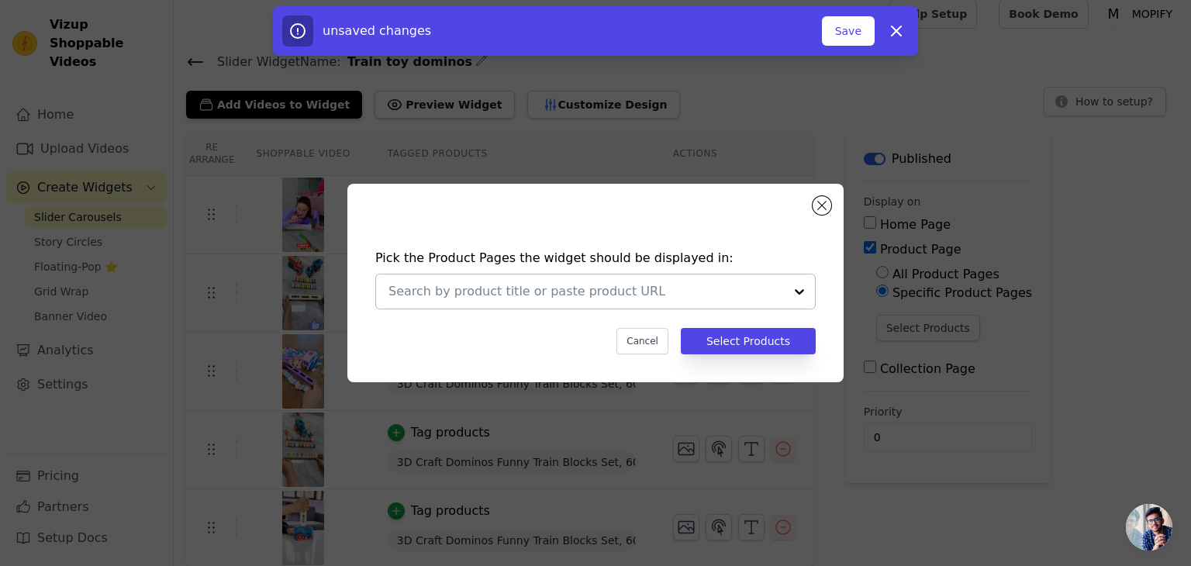
click at [562, 287] on input "text" at bounding box center [586, 291] width 395 height 19
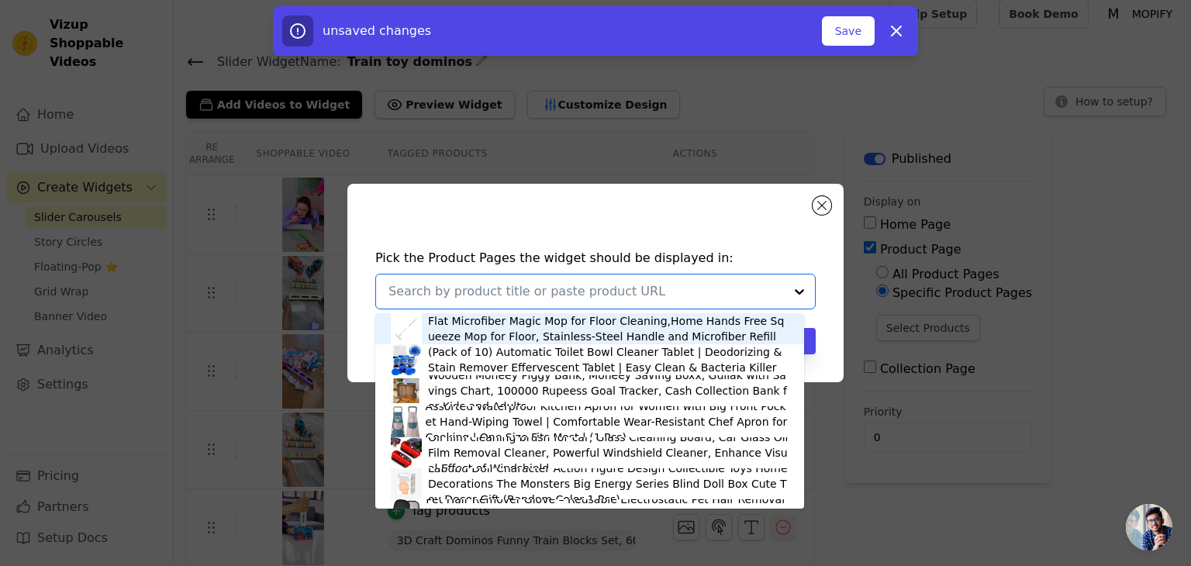
paste input "train"
type input "train"
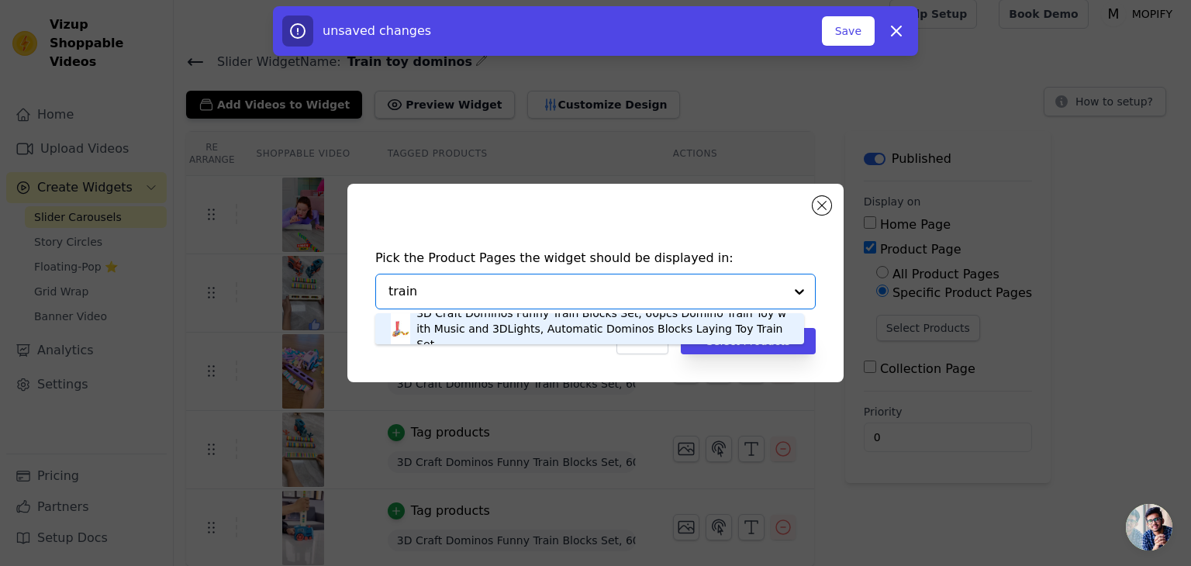
click at [524, 323] on div "3D Craft Dominos Funny Train Blocks Set, 60pcs Domino Train Toy with Music and …" at bounding box center [602, 329] width 372 height 47
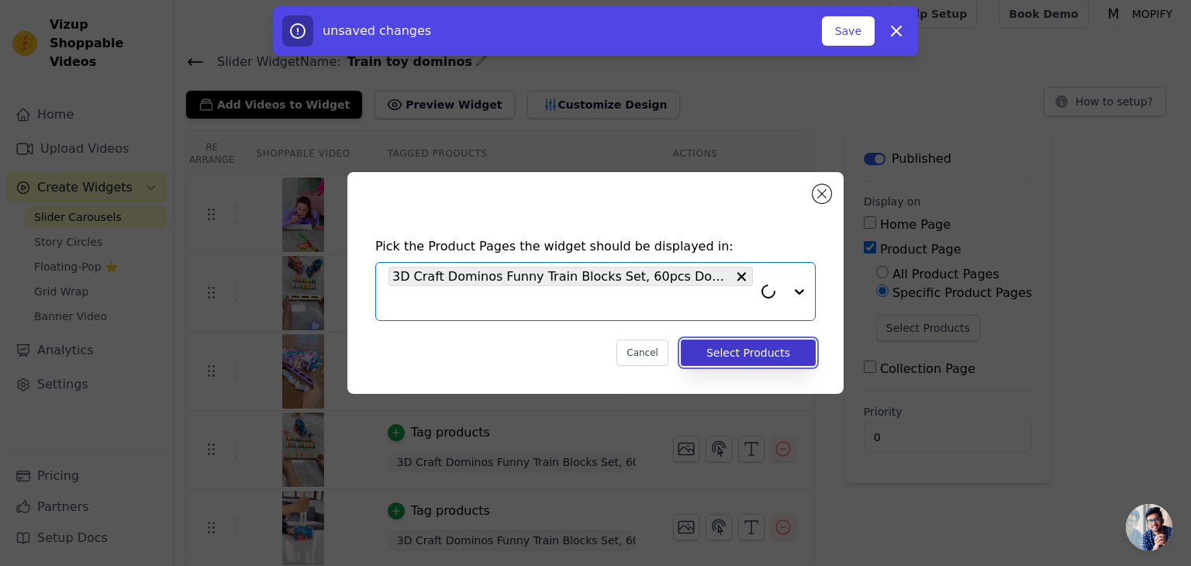
click at [760, 344] on button "Select Products" at bounding box center [748, 353] width 135 height 26
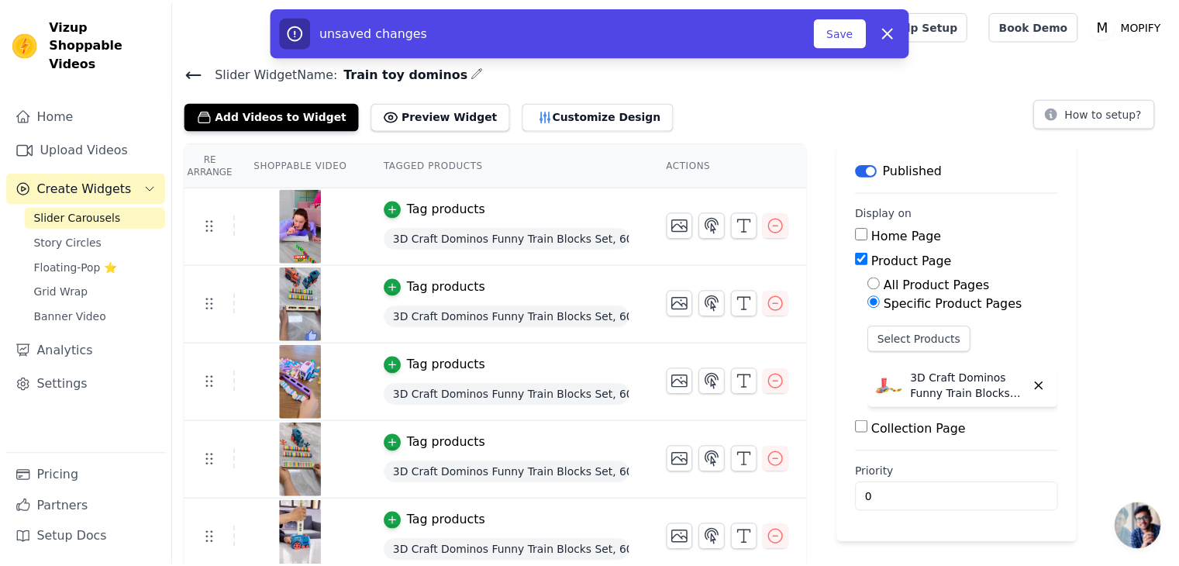
scroll to position [10, 0]
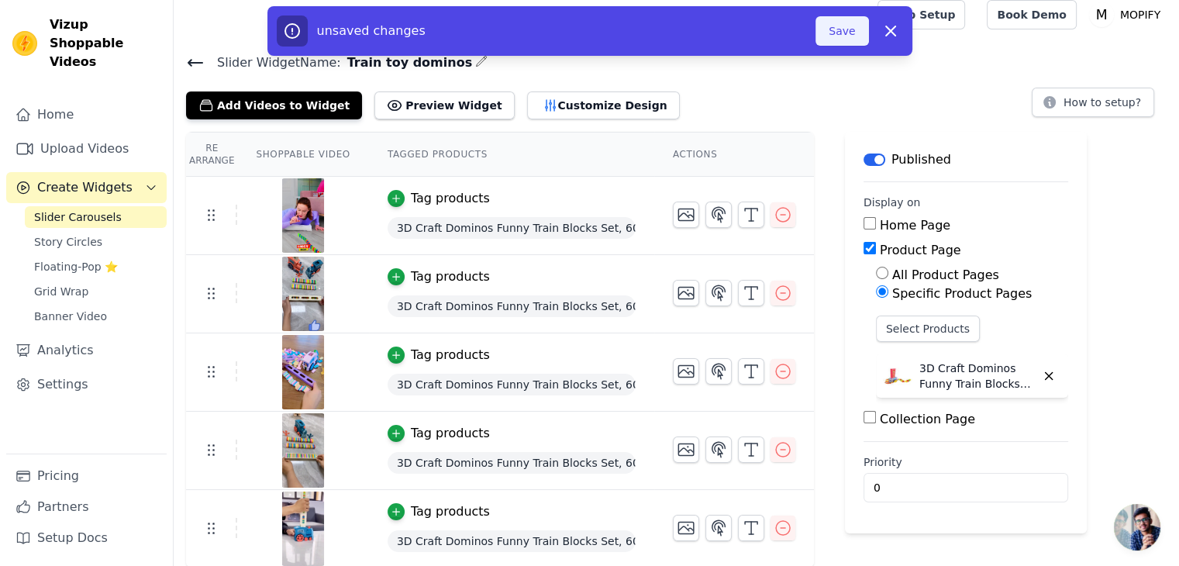
click at [841, 24] on button "Save" at bounding box center [842, 30] width 53 height 29
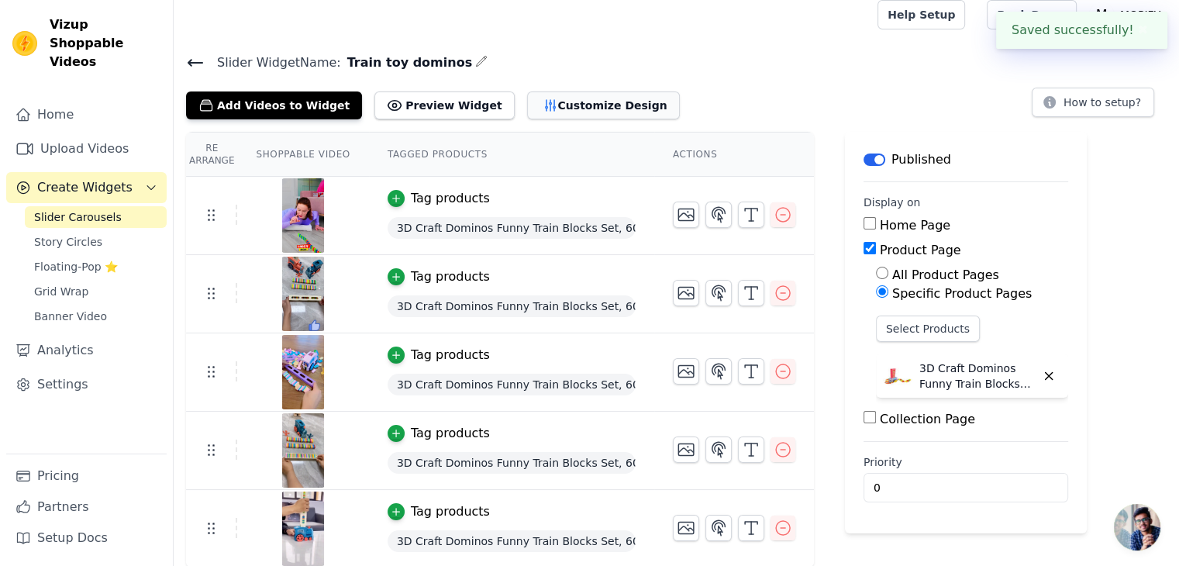
click at [564, 102] on button "Customize Design" at bounding box center [603, 106] width 153 height 28
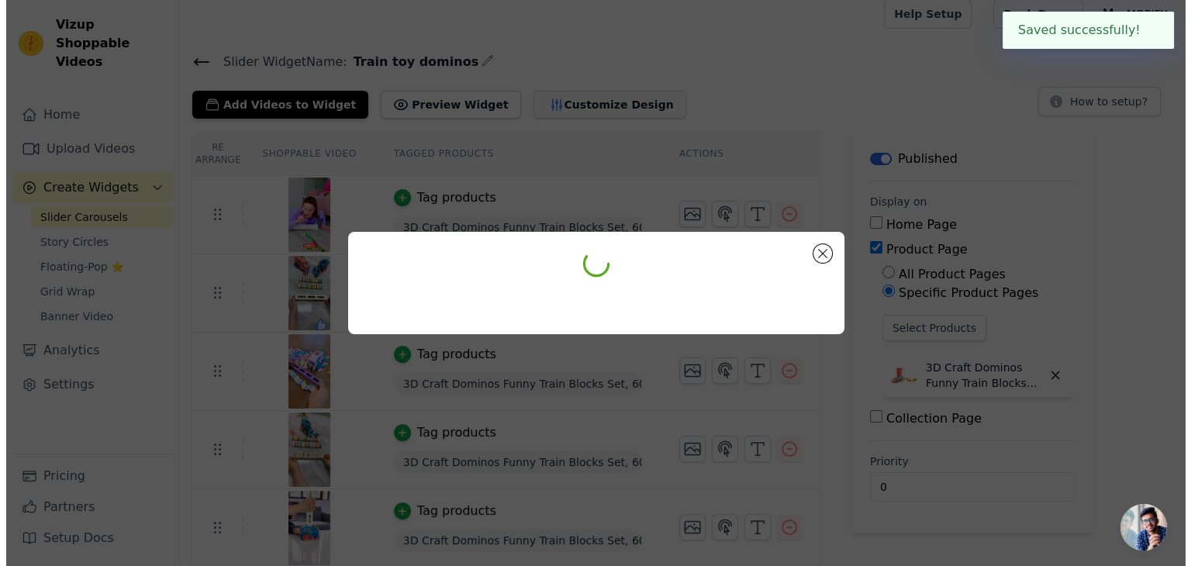
scroll to position [0, 0]
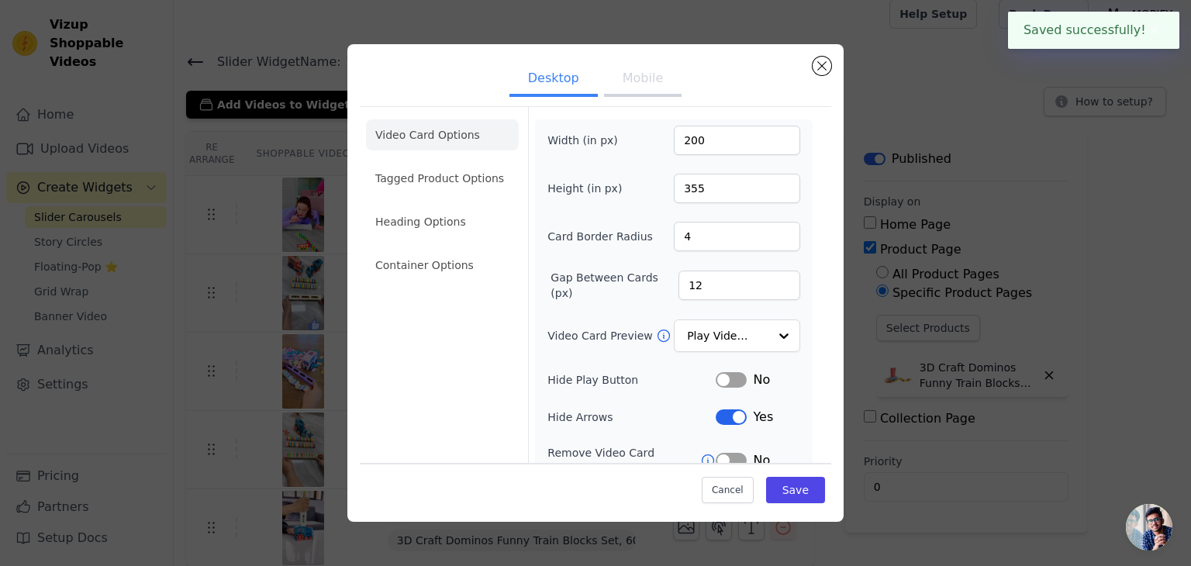
click at [622, 71] on button "Mobile" at bounding box center [643, 80] width 78 height 34
click at [826, 64] on button "Close modal" at bounding box center [822, 66] width 19 height 19
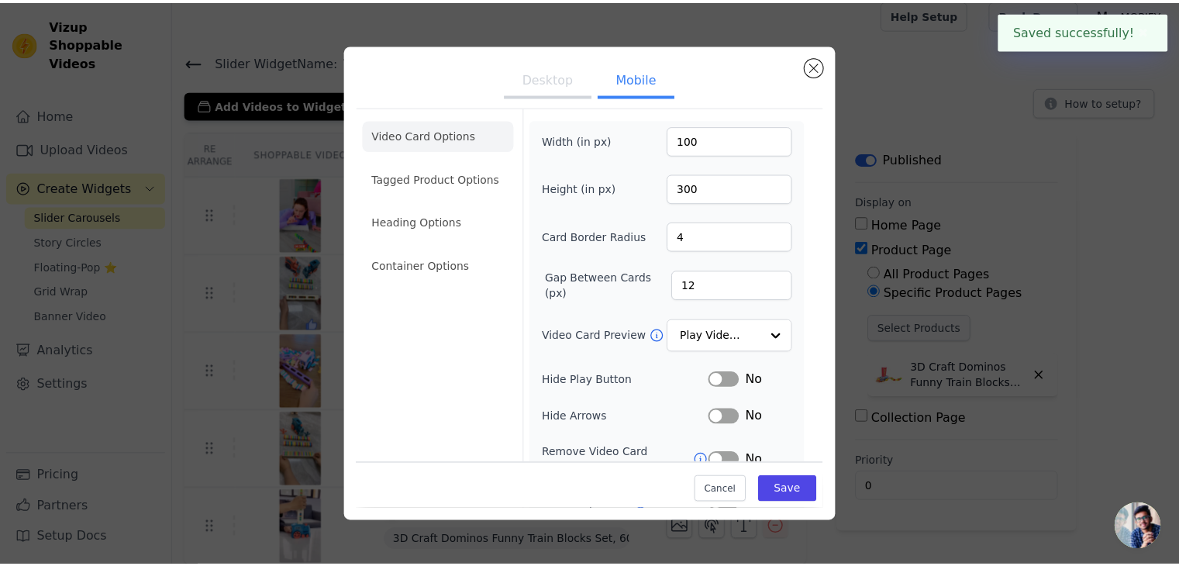
scroll to position [10, 0]
